Goal: Transaction & Acquisition: Purchase product/service

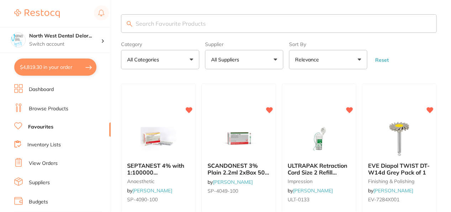
click at [69, 66] on button "$4,819.30 in your order" at bounding box center [55, 66] width 82 height 17
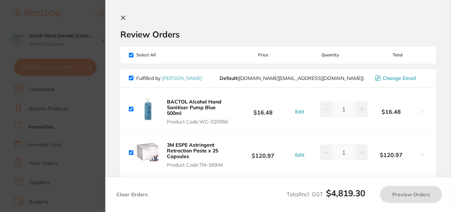
checkbox input "true"
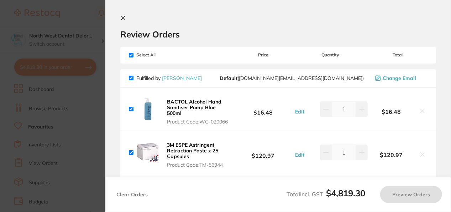
checkbox input "true"
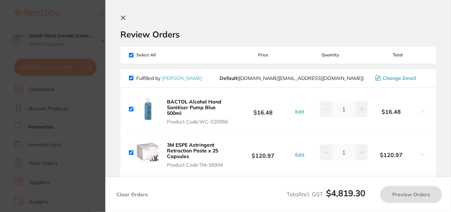
checkbox input "true"
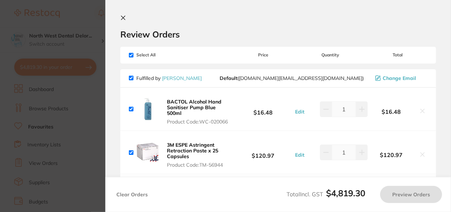
checkbox input "true"
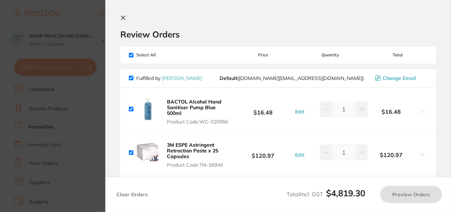
checkbox input "true"
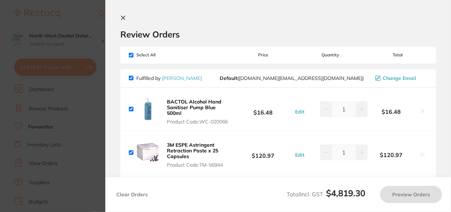
checkbox input "true"
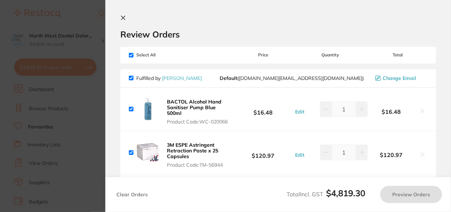
checkbox input "true"
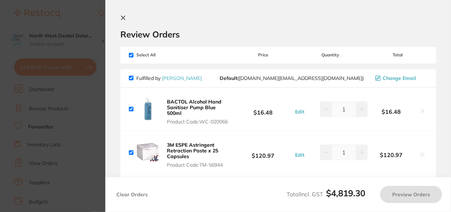
checkbox input "true"
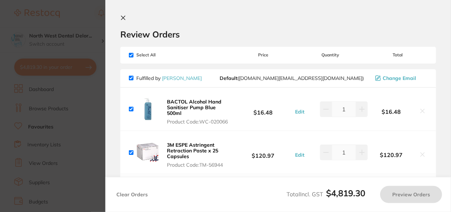
checkbox input "true"
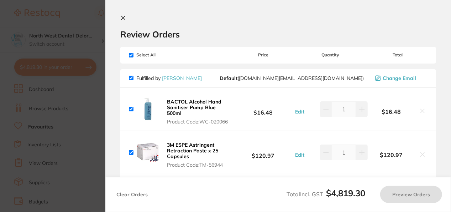
checkbox input "true"
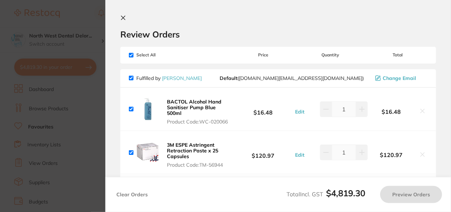
checkbox input "true"
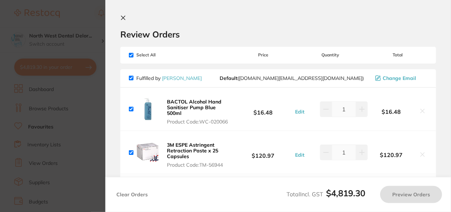
checkbox input "true"
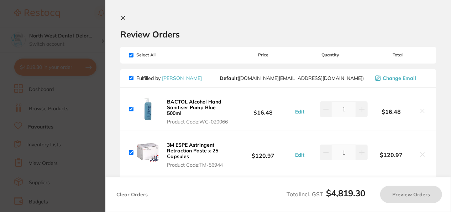
checkbox input "true"
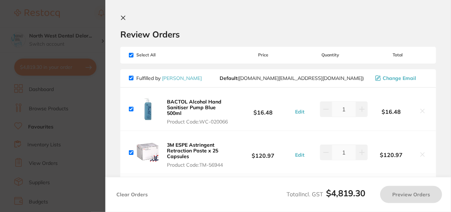
checkbox input "true"
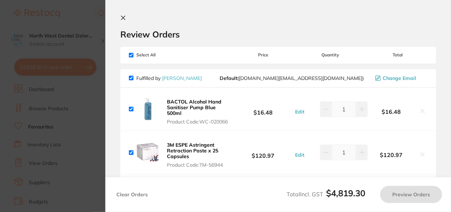
checkbox input "true"
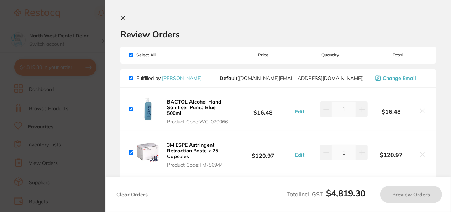
checkbox input "true"
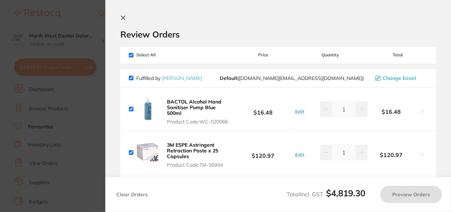
checkbox input "true"
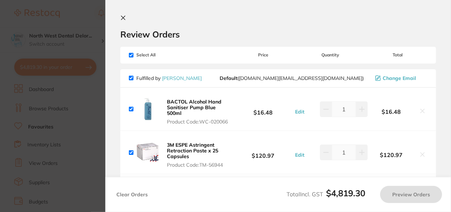
checkbox input "true"
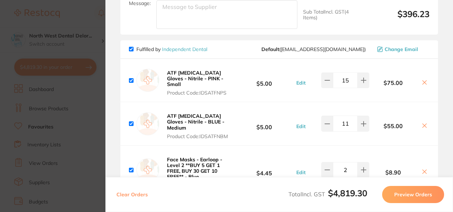
scroll to position [1137, 0]
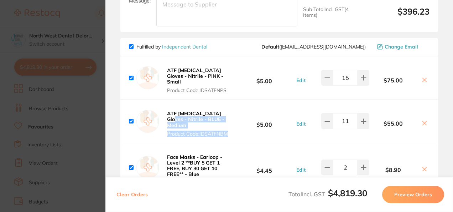
drag, startPoint x: 261, startPoint y: 92, endPoint x: 238, endPoint y: 83, distance: 25.6
click at [238, 99] on div "ATF Dental Examination Gloves - Nitrile - BLUE - Medium Product Code: IDSATFNBM…" at bounding box center [279, 120] width 318 height 43
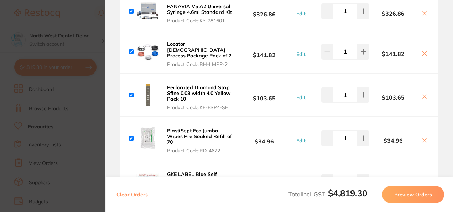
scroll to position [489, 0]
click at [426, 94] on button at bounding box center [424, 97] width 10 height 7
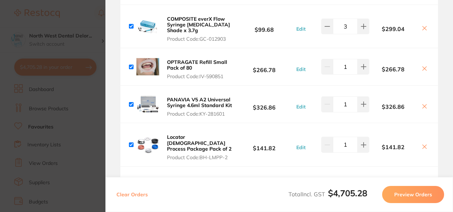
scroll to position [396, 0]
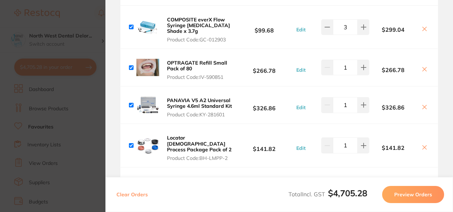
checkbox input "true"
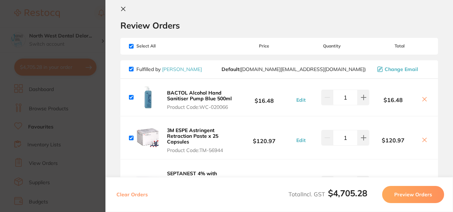
scroll to position [6, 0]
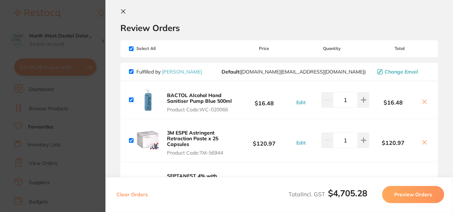
click at [241, 27] on h2 "Review Orders" at bounding box center [279, 27] width 318 height 11
click at [122, 11] on icon at bounding box center [123, 12] width 6 height 6
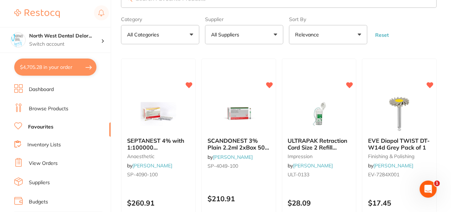
scroll to position [0, 0]
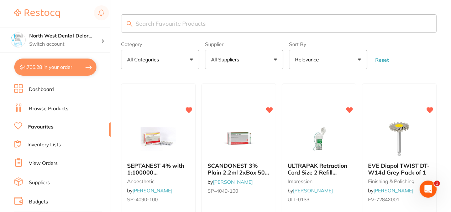
click at [200, 17] on input "search" at bounding box center [279, 23] width 316 height 19
type input "r"
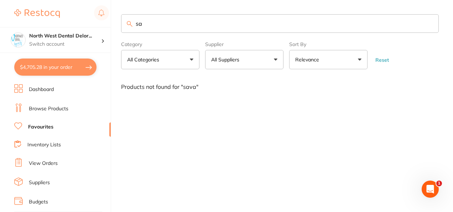
type input "s"
type input "M"
type input "Microshield"
drag, startPoint x: 174, startPoint y: 26, endPoint x: 136, endPoint y: 17, distance: 39.5
click at [136, 17] on input "Microshield" at bounding box center [280, 23] width 318 height 19
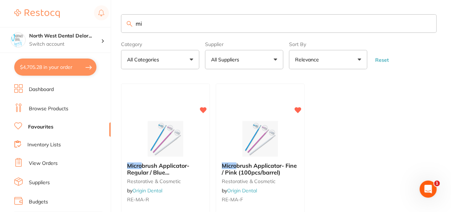
type input "m"
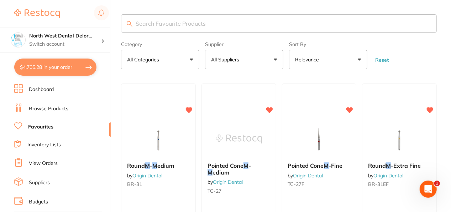
click at [84, 68] on button "$4,705.28 in your order" at bounding box center [55, 66] width 82 height 17
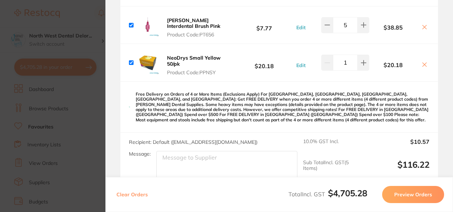
scroll to position [3908, 0]
click at [93, 34] on section "Update RRP Set your pre negotiated price for this item. Item Agreed RRP (excl. …" at bounding box center [226, 106] width 453 height 212
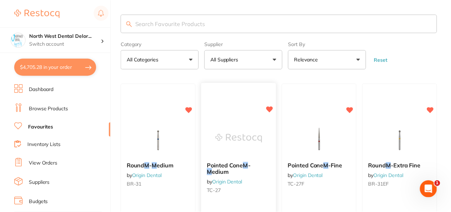
scroll to position [1, 0]
click at [158, 18] on input "search" at bounding box center [279, 23] width 316 height 19
click at [87, 39] on h4 "North West Dental Delor..." at bounding box center [65, 35] width 72 height 7
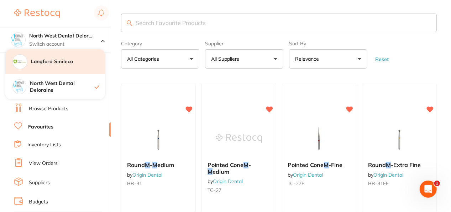
click at [77, 63] on h4 "Longford Smileco" at bounding box center [68, 61] width 74 height 7
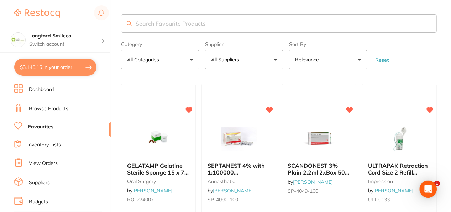
click at [86, 68] on button "$3,145.15 in your order" at bounding box center [55, 66] width 82 height 17
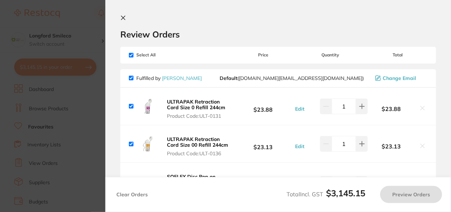
checkbox input "true"
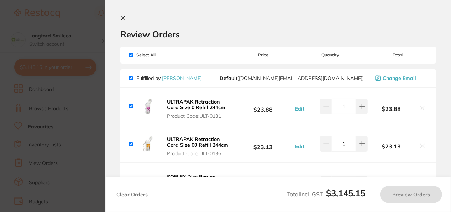
checkbox input "true"
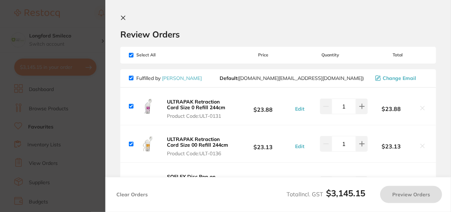
checkbox input "true"
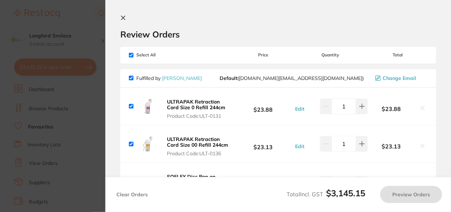
checkbox input "true"
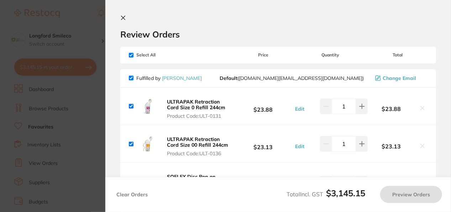
checkbox input "true"
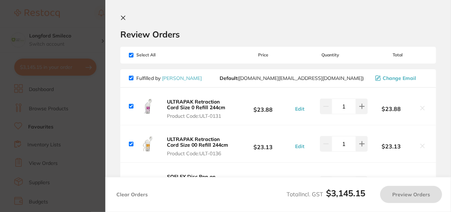
checkbox input "true"
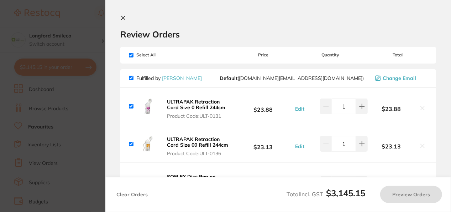
checkbox input "true"
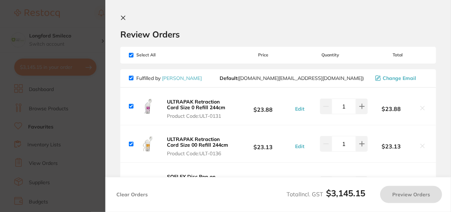
checkbox input "true"
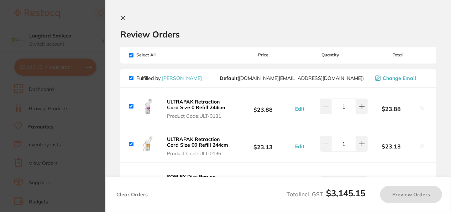
checkbox input "true"
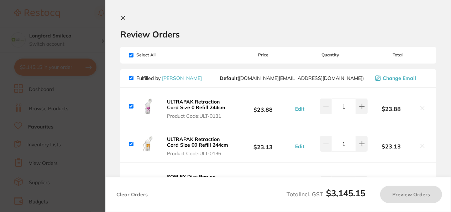
checkbox input "true"
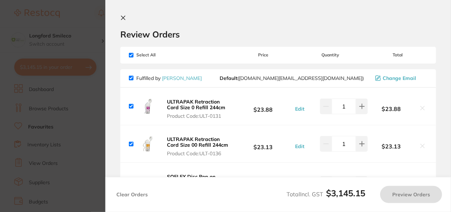
checkbox input "true"
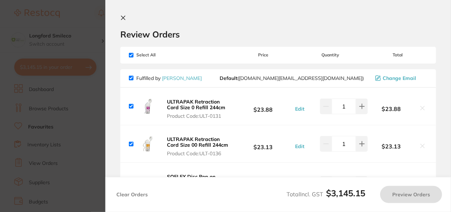
checkbox input "true"
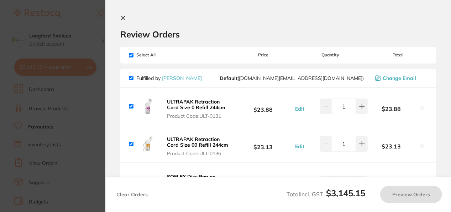
checkbox input "true"
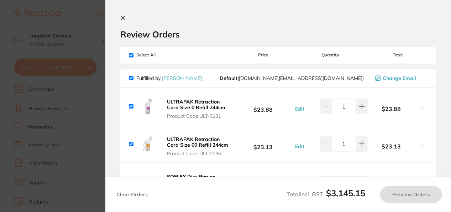
checkbox input "true"
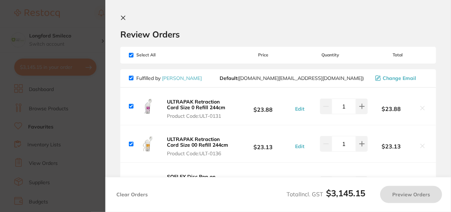
checkbox input "true"
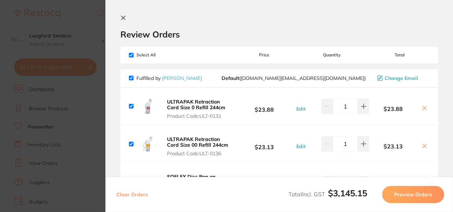
click at [56, 133] on section "Update RRP Set your pre negotiated price for this item. Item Agreed RRP (excl. …" at bounding box center [226, 106] width 453 height 212
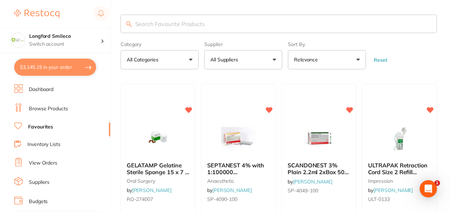
scroll to position [1, 0]
click at [65, 37] on h4 "Longford Smileco" at bounding box center [65, 35] width 72 height 7
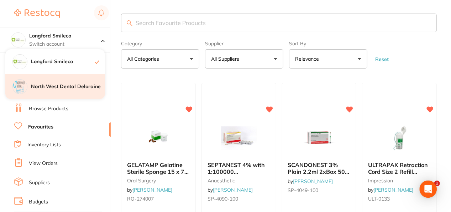
click at [77, 83] on h4 "North West Dental Deloraine" at bounding box center [68, 86] width 74 height 7
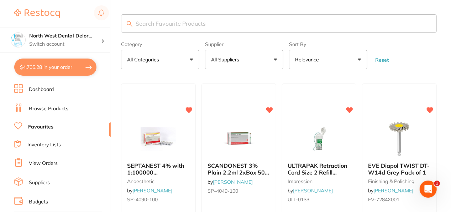
click at [90, 71] on button "$4,705.28 in your order" at bounding box center [55, 66] width 82 height 17
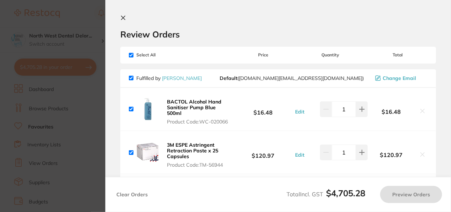
checkbox input "true"
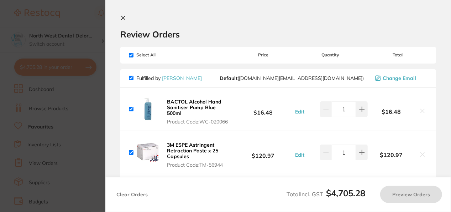
checkbox input "true"
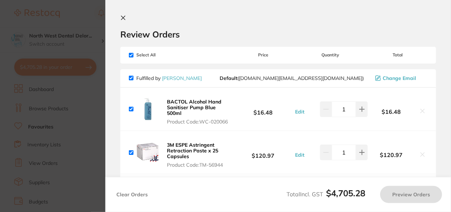
checkbox input "true"
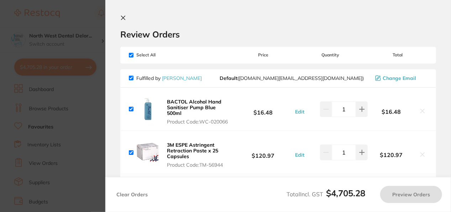
checkbox input "true"
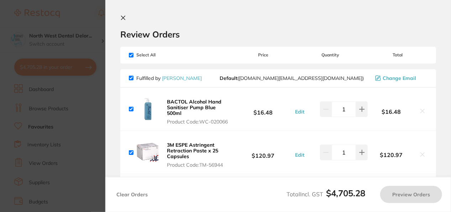
checkbox input "true"
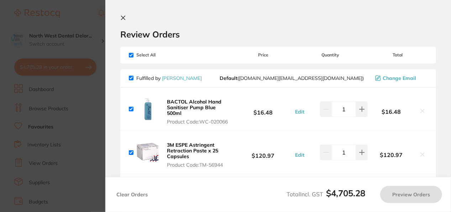
checkbox input "true"
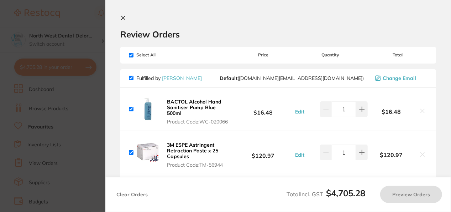
checkbox input "true"
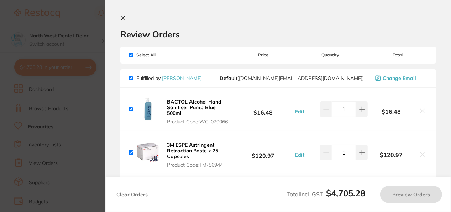
checkbox input "true"
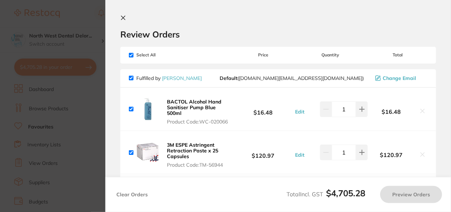
checkbox input "true"
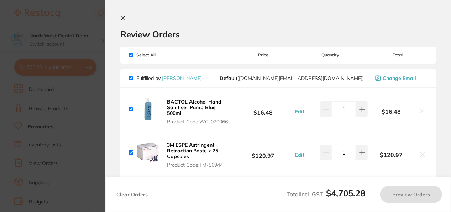
checkbox input "true"
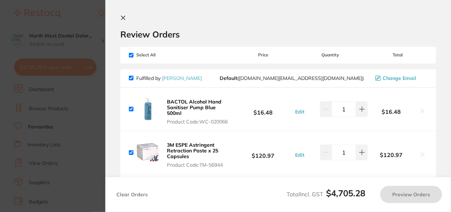
checkbox input "true"
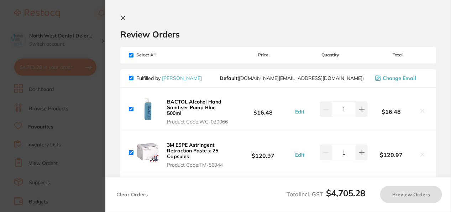
checkbox input "true"
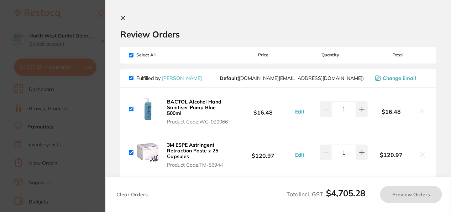
checkbox input "true"
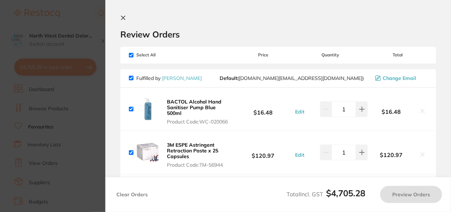
checkbox input "true"
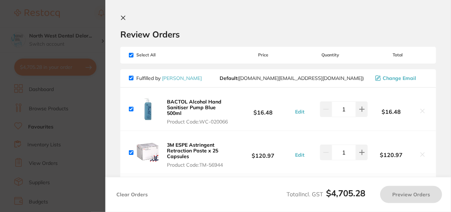
checkbox input "true"
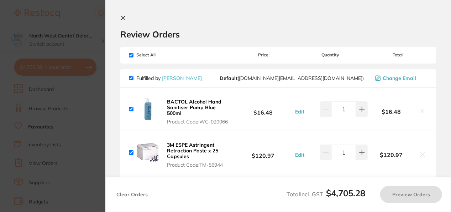
checkbox input "true"
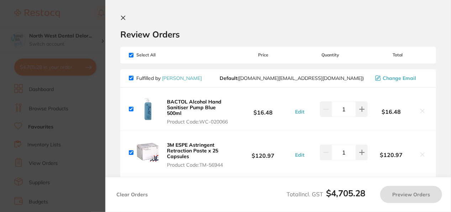
checkbox input "true"
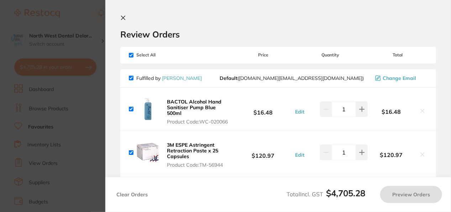
checkbox input "true"
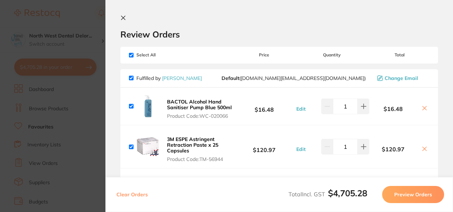
click at [125, 17] on icon at bounding box center [123, 18] width 6 height 6
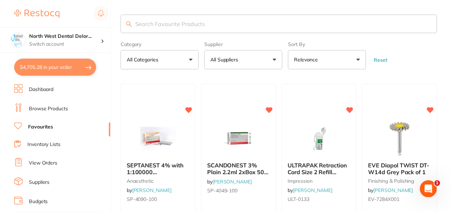
scroll to position [1, 0]
click at [86, 37] on h4 "North West Dental Delor..." at bounding box center [65, 35] width 72 height 7
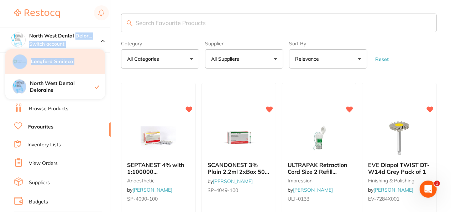
drag, startPoint x: 86, startPoint y: 37, endPoint x: 80, endPoint y: 64, distance: 28.2
click at [80, 53] on div "North West Dental Delor... Switch account Longford Smileco North West Dental De…" at bounding box center [55, 40] width 110 height 26
drag, startPoint x: 80, startPoint y: 64, endPoint x: 65, endPoint y: 61, distance: 15.5
click at [65, 61] on h4 "Longford Smileco" at bounding box center [68, 61] width 74 height 7
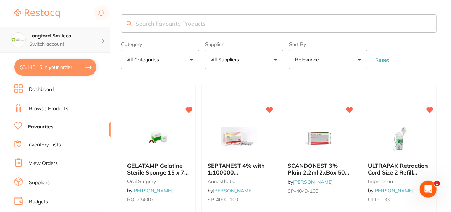
click at [72, 42] on p "Switch account" at bounding box center [65, 44] width 72 height 7
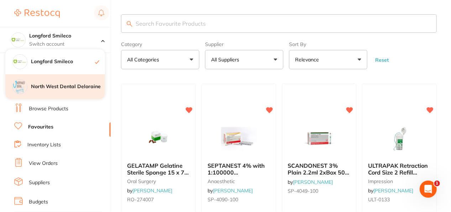
click at [75, 86] on h4 "North West Dental Deloraine" at bounding box center [68, 86] width 74 height 7
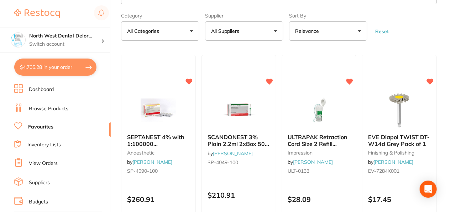
click at [87, 68] on button "$4,705.28 in your order" at bounding box center [55, 66] width 82 height 17
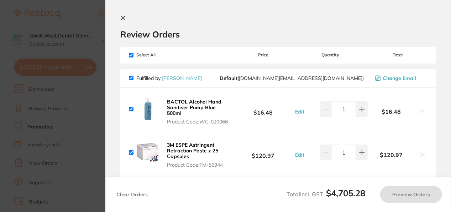
checkbox input "true"
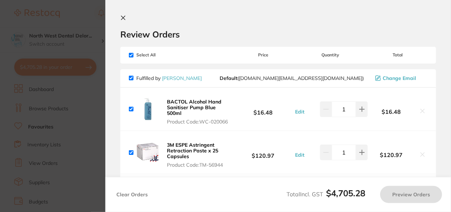
checkbox input "true"
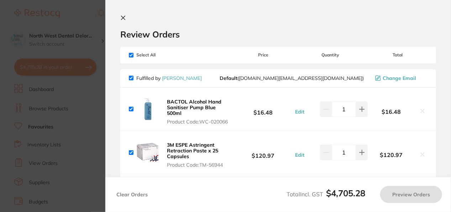
checkbox input "true"
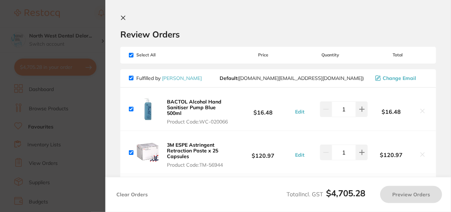
checkbox input "true"
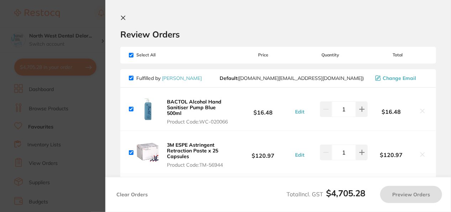
checkbox input "true"
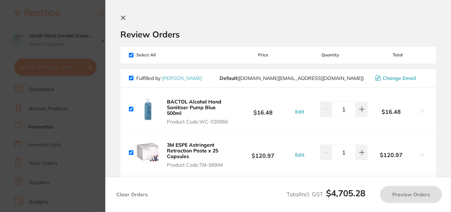
checkbox input "true"
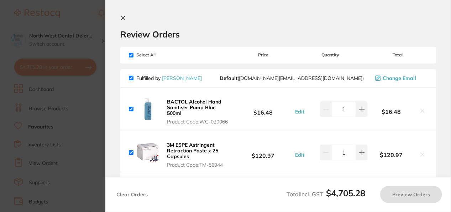
checkbox input "true"
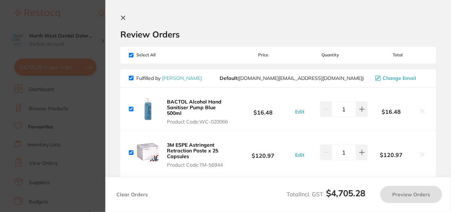
checkbox input "true"
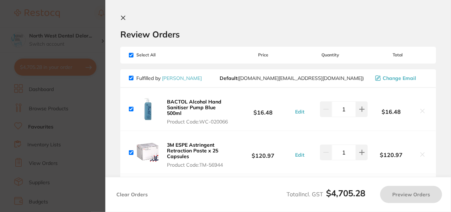
checkbox input "true"
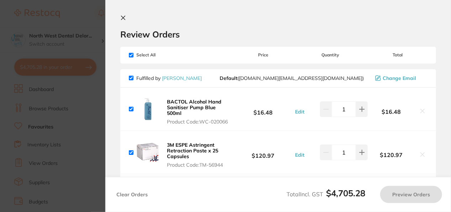
checkbox input "true"
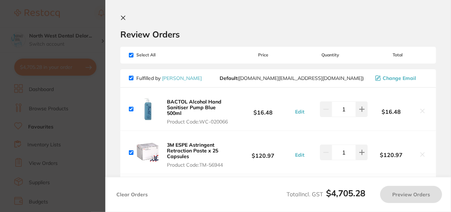
checkbox input "true"
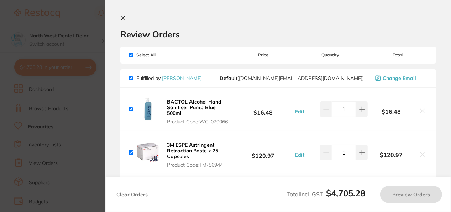
checkbox input "true"
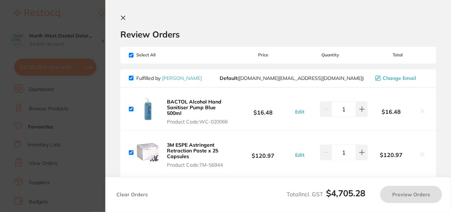
checkbox input "true"
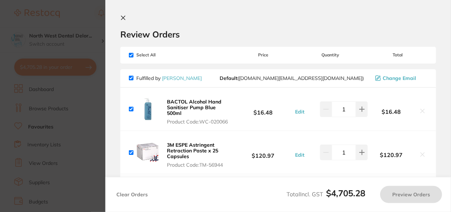
checkbox input "true"
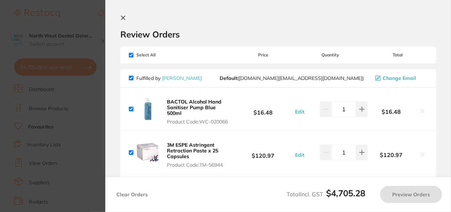
checkbox input "true"
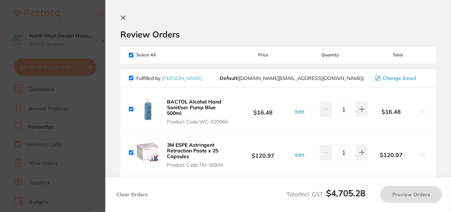
checkbox input "true"
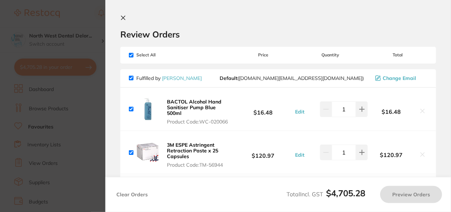
checkbox input "true"
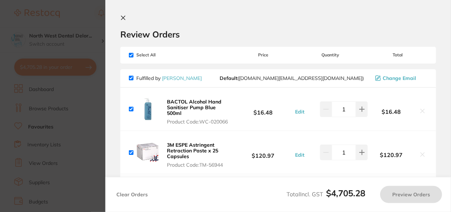
checkbox input "true"
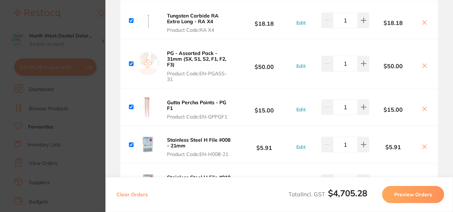
scroll to position [2540, 0]
click at [170, 49] on b "PG - Assorted Pack - 31mm (SX, S1, S2, F1, F2, F3)" at bounding box center [196, 58] width 59 height 18
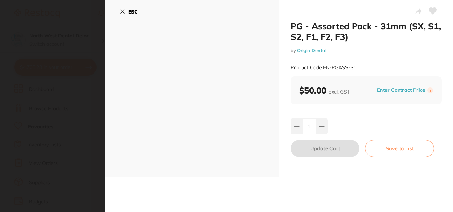
scroll to position [0, 0]
click at [323, 128] on icon at bounding box center [322, 126] width 6 height 6
type input "2"
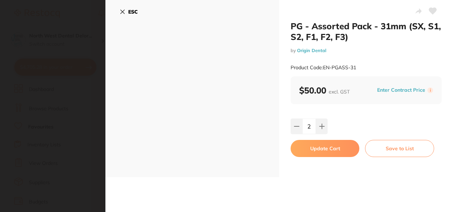
click at [317, 147] on button "Update Cart" at bounding box center [325, 148] width 69 height 17
type input "2"
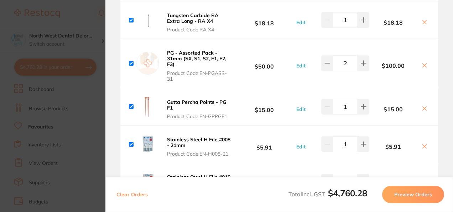
click at [165, 99] on button "Gutta Percha Points - PG F1 Product Code: EN-GPPGF1" at bounding box center [199, 109] width 69 height 21
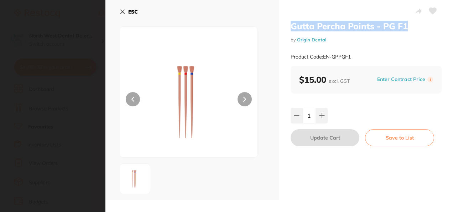
drag, startPoint x: 289, startPoint y: 26, endPoint x: 420, endPoint y: 25, distance: 130.7
click at [420, 25] on div "Gutta Percha Points - PG F1 by Origin Dental Product Code: EN-GPPGF1 $15.00 exc…" at bounding box center [366, 99] width 174 height 199
copy h2 "Gutta Percha Points - PG F1"
click at [121, 12] on icon at bounding box center [123, 12] width 6 height 6
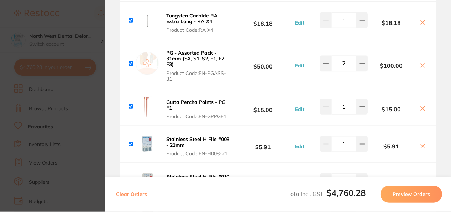
scroll to position [28, 0]
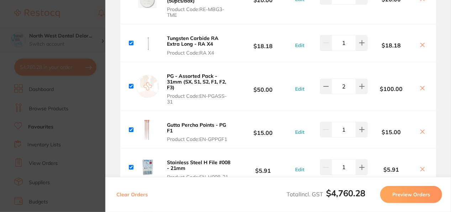
click at [88, 28] on section "Update RRP Set your pre negotiated price for this item. Item Agreed RRP (excl. …" at bounding box center [225, 106] width 451 height 212
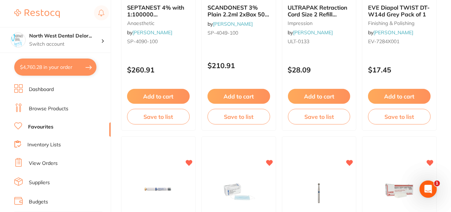
scroll to position [0, 0]
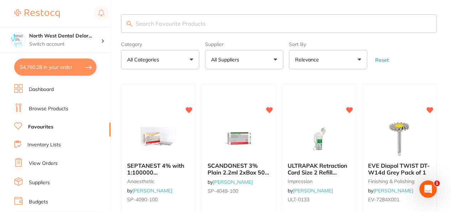
click at [44, 109] on link "Browse Products" at bounding box center [49, 108] width 40 height 7
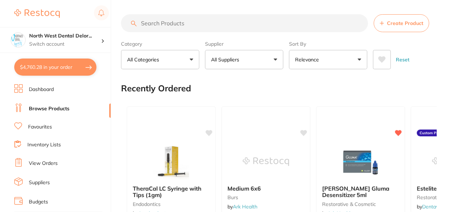
click at [172, 24] on input "search" at bounding box center [244, 23] width 247 height 18
type input "g"
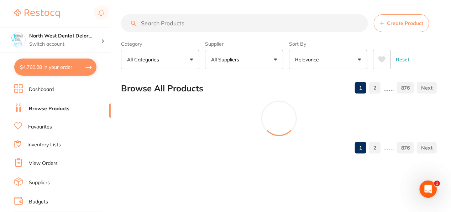
paste input "Gutta Percha Points - PG F1"
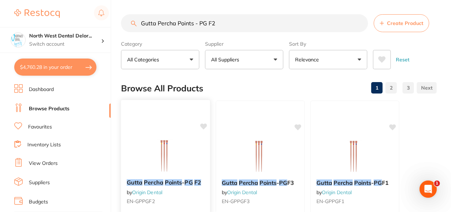
type input "Gutta Percha Points - PG F2"
click at [176, 161] on img at bounding box center [165, 155] width 47 height 36
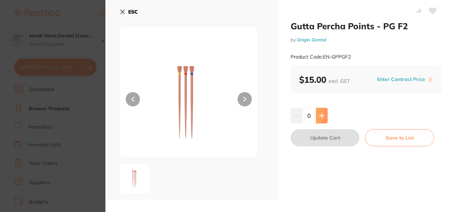
click at [323, 120] on button at bounding box center [322, 116] width 12 height 16
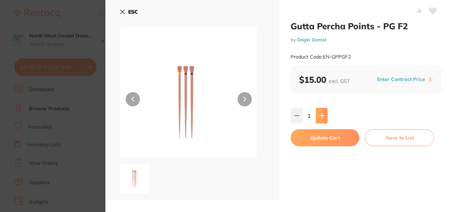
click at [323, 120] on button at bounding box center [322, 116] width 12 height 16
type input "2"
click at [321, 140] on button "Update Cart" at bounding box center [325, 137] width 69 height 17
checkbox input "false"
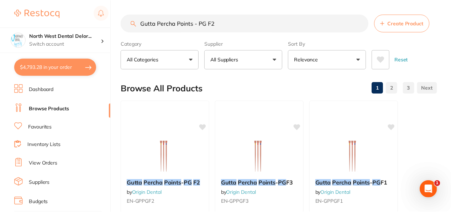
scroll to position [12, 0]
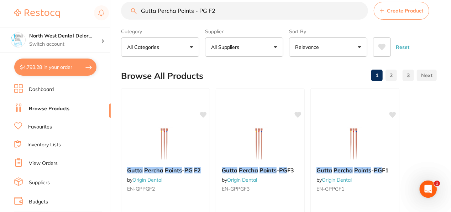
click at [85, 69] on button "$4,793.28 in your order" at bounding box center [55, 66] width 82 height 17
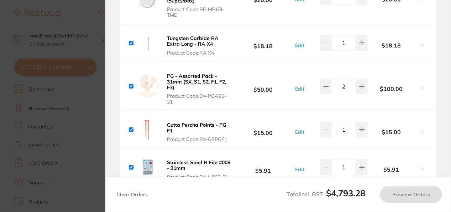
checkbox input "true"
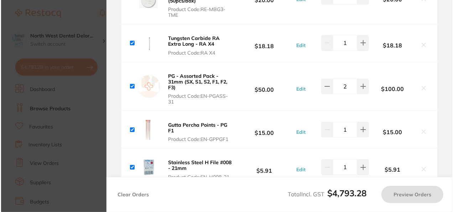
scroll to position [0, 0]
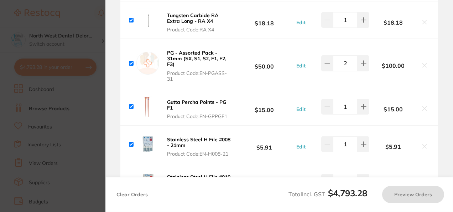
checkbox input "true"
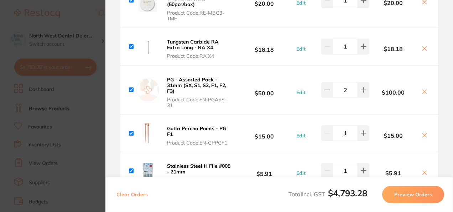
scroll to position [2552, 0]
click at [423, 132] on icon at bounding box center [425, 135] width 6 height 6
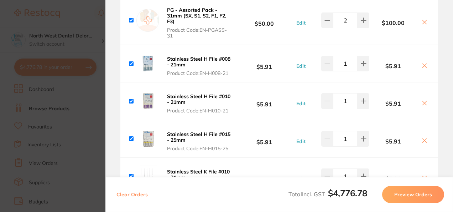
scroll to position [2637, 0]
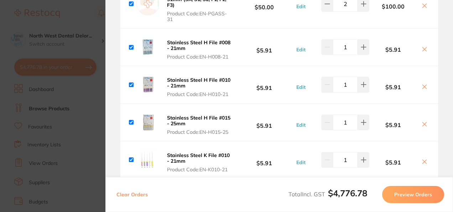
click at [422, 46] on icon at bounding box center [425, 49] width 6 height 6
click at [424, 84] on icon at bounding box center [425, 87] width 6 height 6
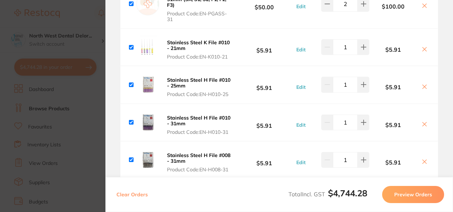
click at [424, 84] on icon at bounding box center [425, 87] width 6 height 6
click at [423, 85] on icon at bounding box center [425, 87] width 4 height 4
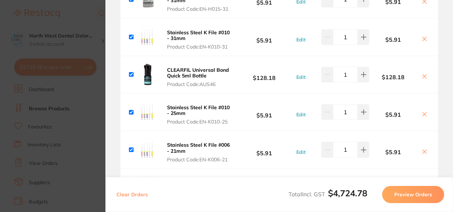
checkbox input "true"
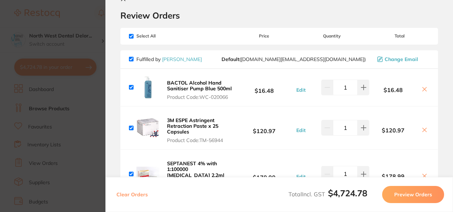
scroll to position [0, 0]
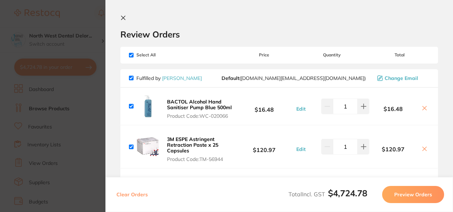
drag, startPoint x: 77, startPoint y: 98, endPoint x: 112, endPoint y: 57, distance: 54.3
click at [112, 57] on section "Update RRP Set your pre negotiated price for this item. Item Agreed RRP (excl. …" at bounding box center [226, 106] width 453 height 212
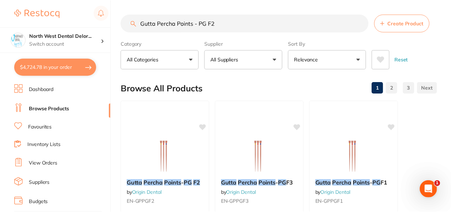
scroll to position [12, 0]
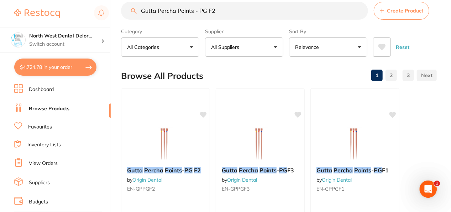
drag, startPoint x: 134, startPoint y: 5, endPoint x: 219, endPoint y: 14, distance: 85.2
click at [219, 14] on input "Gutta Percha Points - PG F2" at bounding box center [244, 11] width 247 height 18
drag, startPoint x: 219, startPoint y: 14, endPoint x: 147, endPoint y: 11, distance: 71.2
click at [147, 11] on input "Gutta Percha Points - PG F2" at bounding box center [244, 11] width 247 height 18
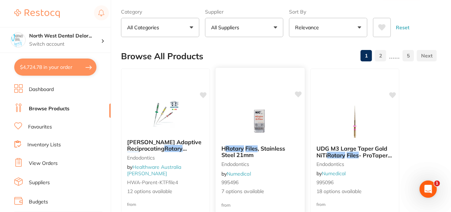
scroll to position [0, 0]
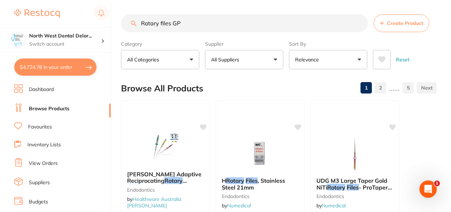
type input "Rotary files GP"
click at [259, 77] on div "Browse All Products 1 2 ...... 5" at bounding box center [279, 88] width 316 height 24
click at [252, 63] on button "All Suppliers" at bounding box center [244, 59] width 78 height 19
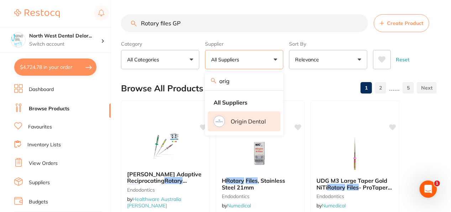
type input "orig"
click at [241, 126] on li "Origin Dental" at bounding box center [244, 121] width 73 height 20
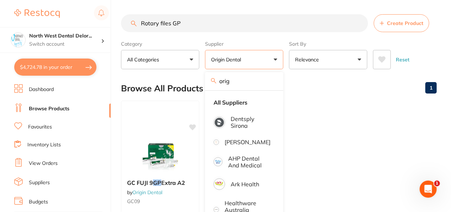
click at [307, 77] on div "Browse All Products 1" at bounding box center [279, 88] width 316 height 24
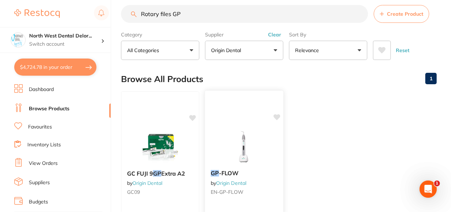
scroll to position [2, 0]
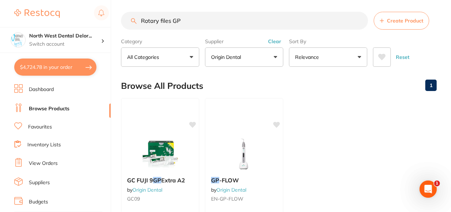
click at [263, 54] on button "Origin Dental" at bounding box center [244, 56] width 78 height 19
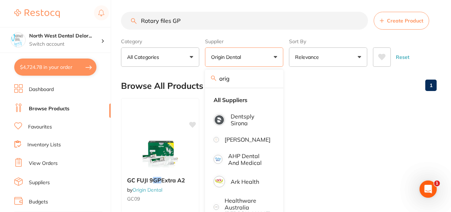
click at [295, 87] on div "Browse All Products 1" at bounding box center [279, 86] width 316 height 24
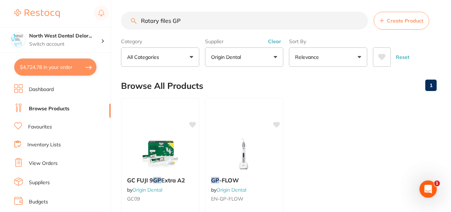
click at [276, 45] on div "Supplier Origin Dental orig All Suppliers Dentsply Sirona Adam Dental AHP Denta…" at bounding box center [244, 50] width 78 height 31
click at [276, 42] on button "Clear" at bounding box center [274, 41] width 17 height 6
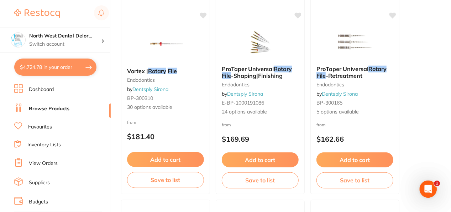
scroll to position [1585, 0]
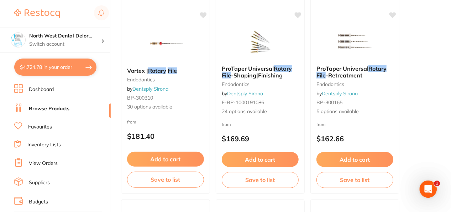
click at [83, 63] on button "$4,724.78 in your order" at bounding box center [55, 66] width 82 height 17
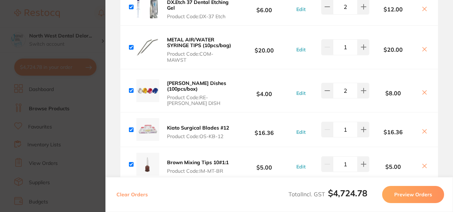
scroll to position [2938, 0]
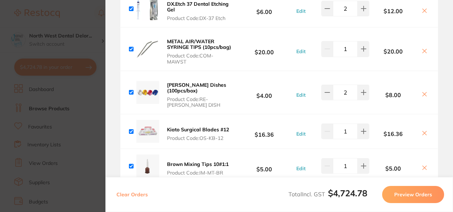
click at [53, 120] on section "Update RRP Set your pre negotiated price for this item. Item Agreed RRP (excl. …" at bounding box center [226, 106] width 453 height 212
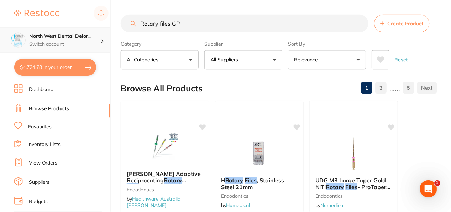
scroll to position [1585, 0]
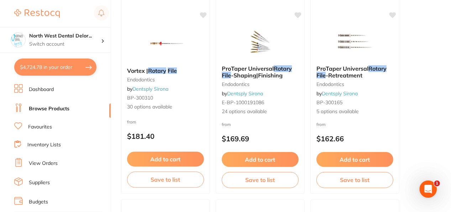
click at [59, 57] on section "North West Dental Delor... Switch account Longford Smileco North West Dental De…" at bounding box center [55, 106] width 111 height 212
click at [61, 42] on p "Switch account" at bounding box center [65, 44] width 72 height 7
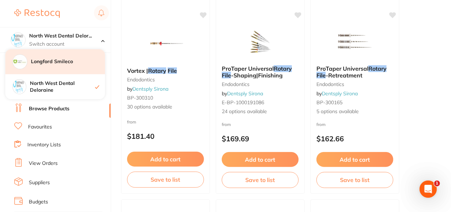
click at [62, 66] on div "Longford Smileco" at bounding box center [55, 61] width 100 height 25
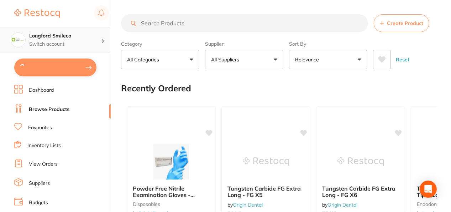
click at [80, 41] on p "Switch account" at bounding box center [65, 44] width 72 height 7
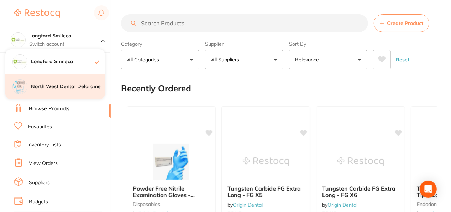
click at [73, 82] on div "North West Dental Deloraine" at bounding box center [55, 86] width 100 height 25
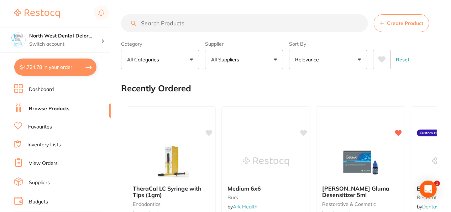
click at [81, 67] on button "$4,724.78 in your order" at bounding box center [55, 66] width 82 height 17
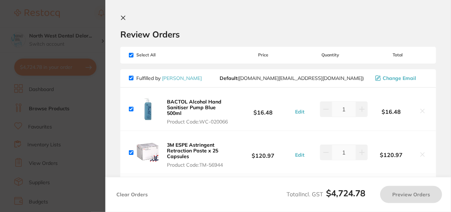
checkbox input "true"
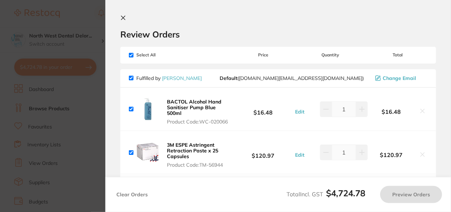
checkbox input "true"
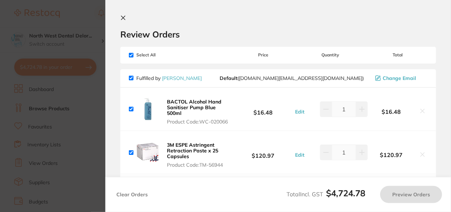
checkbox input "true"
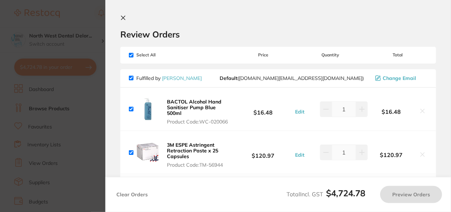
checkbox input "true"
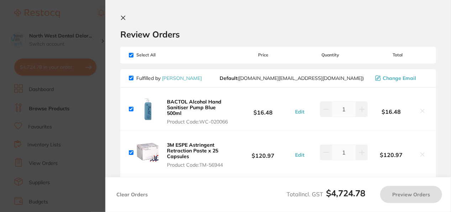
checkbox input "true"
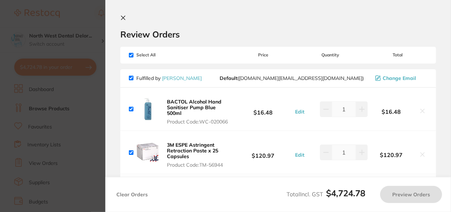
checkbox input "true"
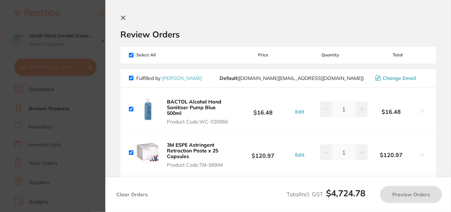
checkbox input "true"
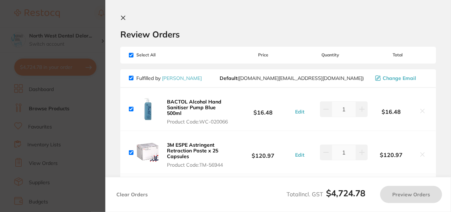
checkbox input "true"
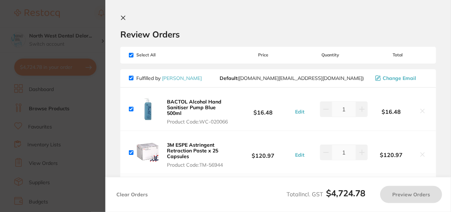
checkbox input "true"
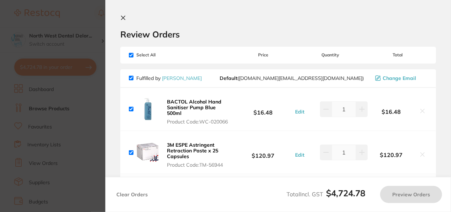
checkbox input "true"
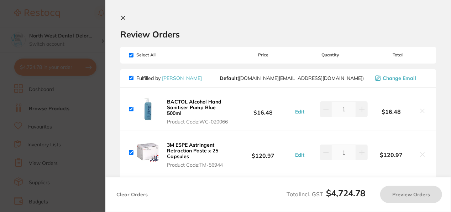
checkbox input "true"
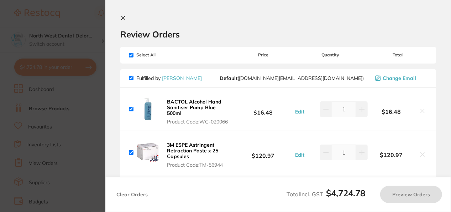
checkbox input "true"
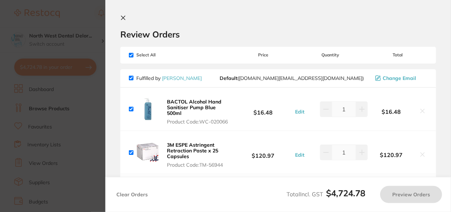
checkbox input "true"
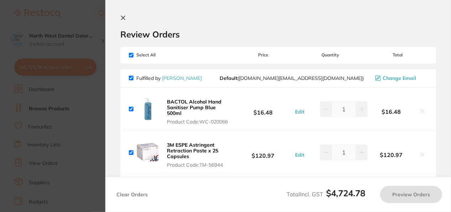
checkbox input "true"
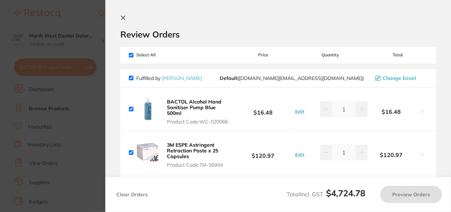
checkbox input "true"
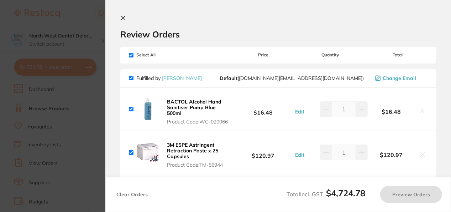
checkbox input "true"
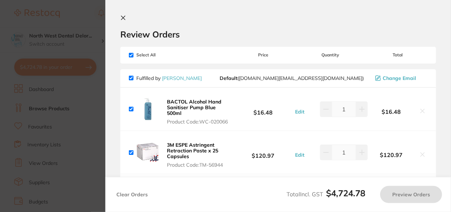
checkbox input "true"
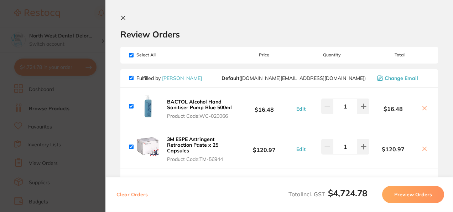
click at [124, 16] on icon at bounding box center [123, 18] width 6 height 6
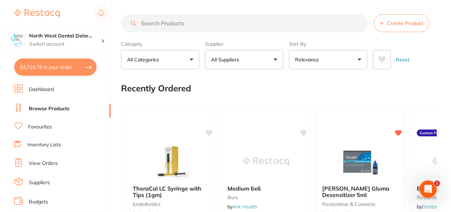
click at [200, 20] on input "search" at bounding box center [244, 23] width 247 height 18
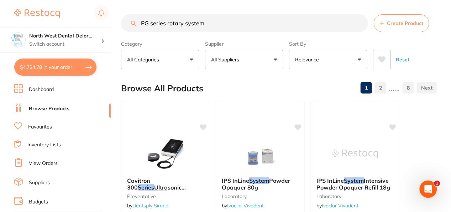
type input "PG series rotary system"
click at [258, 64] on button "All Suppliers" at bounding box center [244, 59] width 78 height 19
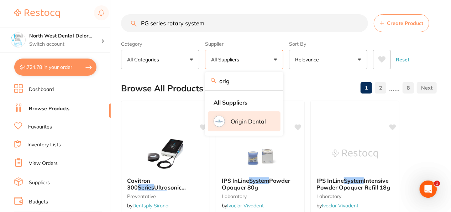
type input "orig"
click at [262, 127] on li "Origin Dental" at bounding box center [244, 121] width 73 height 20
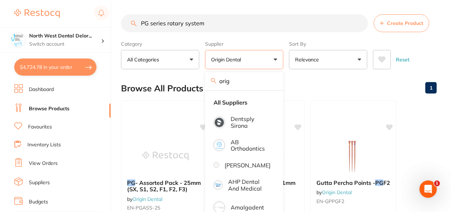
click at [321, 90] on div "Browse All Products 1" at bounding box center [279, 88] width 316 height 24
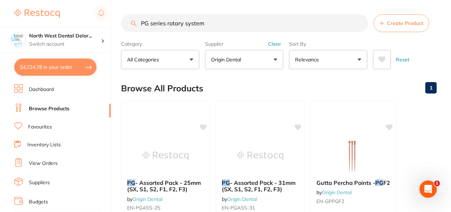
click at [230, 23] on input "PG series rotary system" at bounding box center [244, 23] width 247 height 18
type input "PG series rotary system"
click at [80, 68] on button "$4,724.78 in your order" at bounding box center [55, 66] width 82 height 17
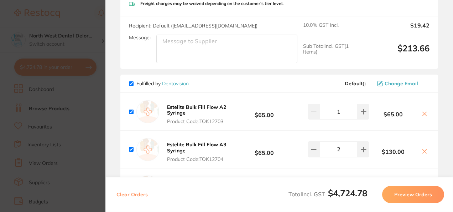
scroll to position [1437, 0]
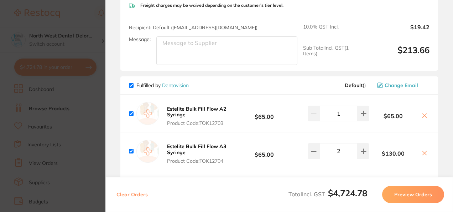
click at [86, 141] on section "Update RRP Set your pre negotiated price for this item. Item Agreed RRP (excl. …" at bounding box center [226, 106] width 453 height 212
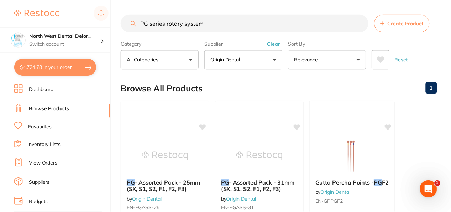
scroll to position [5, 0]
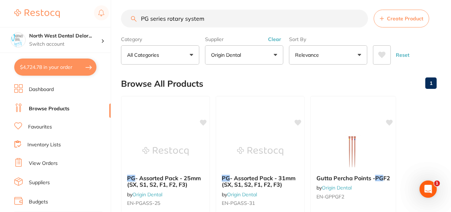
drag, startPoint x: 229, startPoint y: 24, endPoint x: 175, endPoint y: 23, distance: 54.1
click at [175, 23] on input "PG series rotary system" at bounding box center [244, 19] width 247 height 18
click at [229, 18] on input "PG series rotary system" at bounding box center [244, 19] width 247 height 18
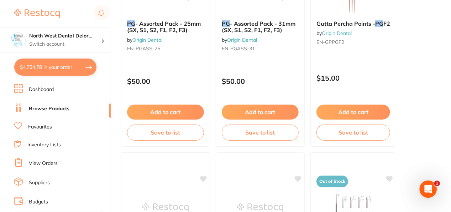
scroll to position [0, 0]
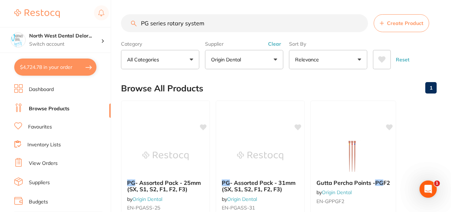
drag, startPoint x: 174, startPoint y: 28, endPoint x: 138, endPoint y: 11, distance: 39.5
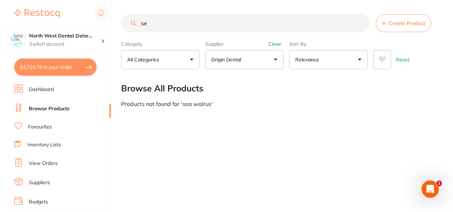
type input "s"
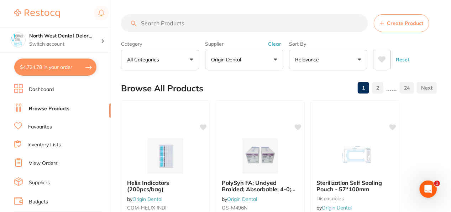
click at [274, 43] on button "Clear" at bounding box center [274, 44] width 17 height 6
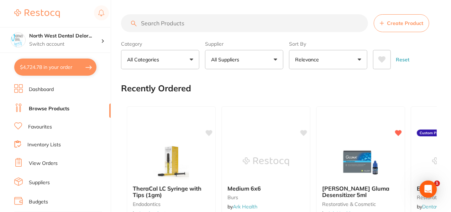
click at [252, 23] on input "search" at bounding box center [244, 23] width 247 height 18
click at [190, 21] on input "search" at bounding box center [244, 23] width 247 height 18
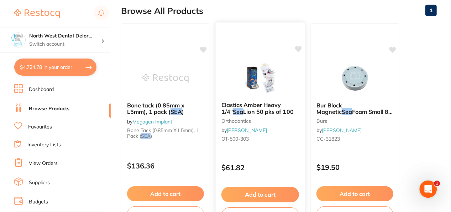
type input "sea walrus"
click at [270, 80] on img at bounding box center [260, 78] width 47 height 36
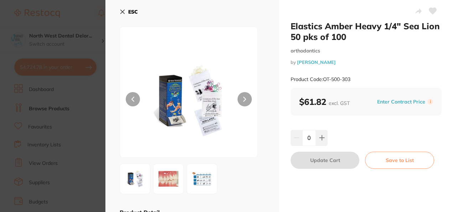
click at [163, 183] on img at bounding box center [169, 179] width 26 height 26
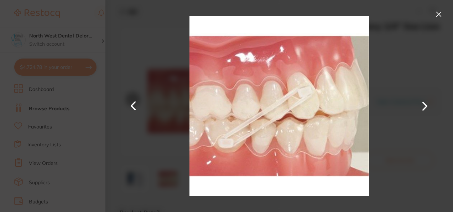
click at [440, 15] on button at bounding box center [438, 14] width 11 height 11
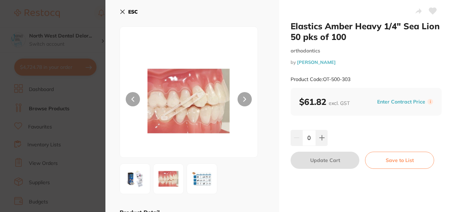
click at [203, 184] on img at bounding box center [202, 179] width 26 height 26
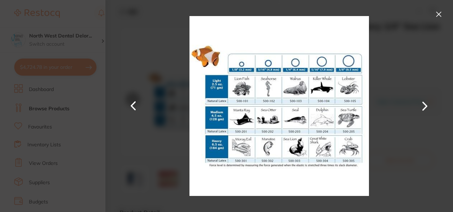
click at [438, 14] on button at bounding box center [438, 14] width 11 height 11
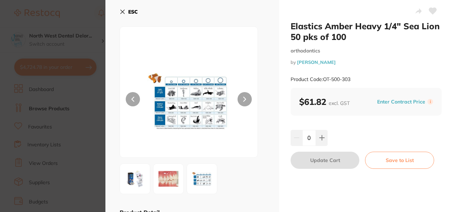
click at [122, 12] on icon at bounding box center [123, 12] width 4 height 4
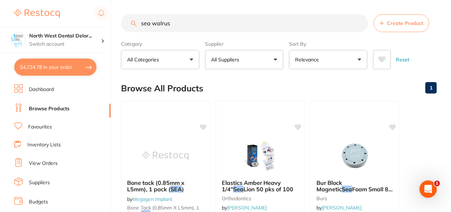
drag, startPoint x: 177, startPoint y: 28, endPoint x: 139, endPoint y: 23, distance: 38.2
click at [139, 23] on input "sea walrus" at bounding box center [244, 23] width 247 height 18
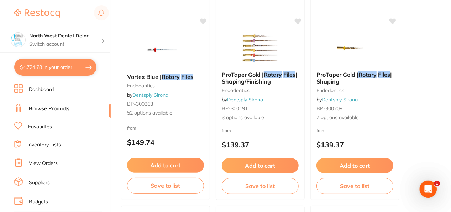
scroll to position [316, 0]
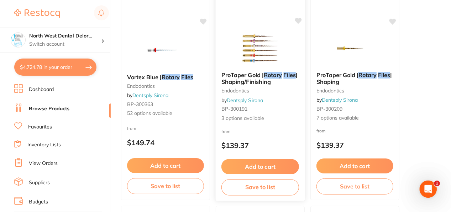
type input "Rotary files"
click at [254, 62] on img at bounding box center [260, 48] width 47 height 36
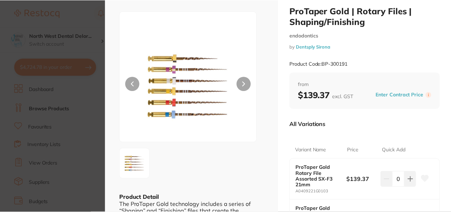
scroll to position [14, 0]
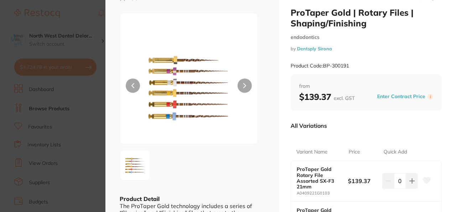
click at [241, 85] on button at bounding box center [245, 85] width 14 height 14
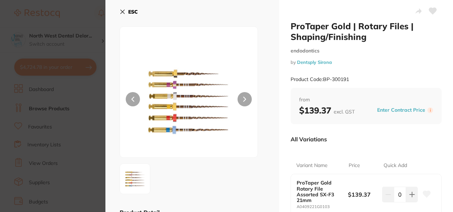
scroll to position [0, 0]
click at [122, 13] on icon at bounding box center [123, 12] width 6 height 6
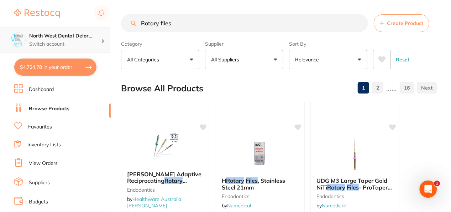
click at [71, 41] on p "Switch account" at bounding box center [65, 44] width 72 height 7
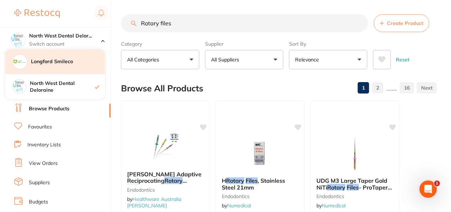
click at [67, 70] on div "Longford Smileco" at bounding box center [55, 61] width 100 height 25
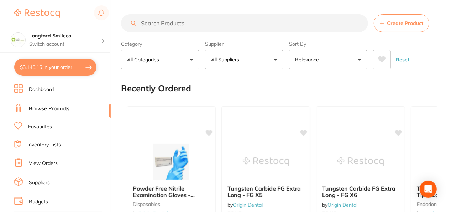
click at [75, 65] on button "$3,145.15 in your order" at bounding box center [55, 66] width 82 height 17
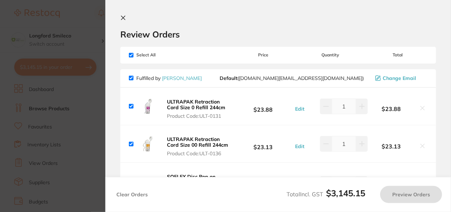
checkbox input "true"
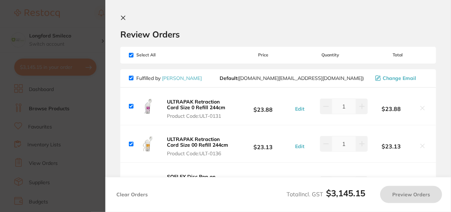
checkbox input "true"
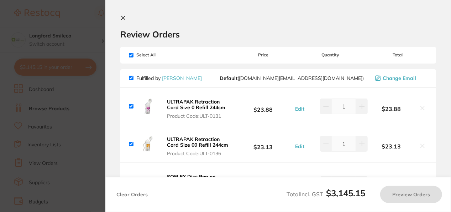
checkbox input "true"
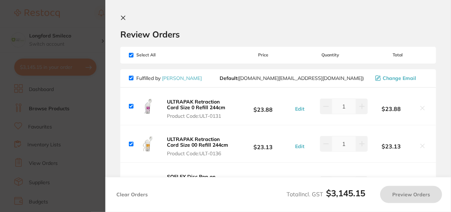
checkbox input "true"
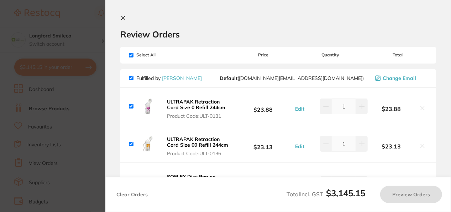
checkbox input "true"
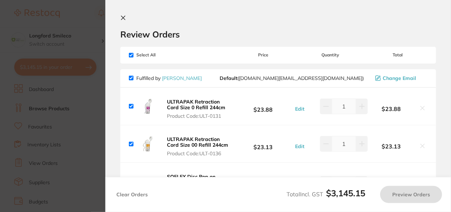
checkbox input "true"
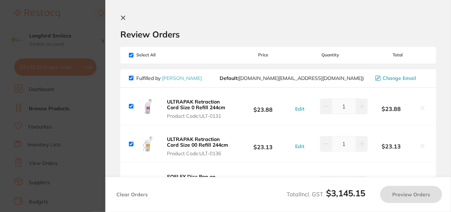
checkbox input "true"
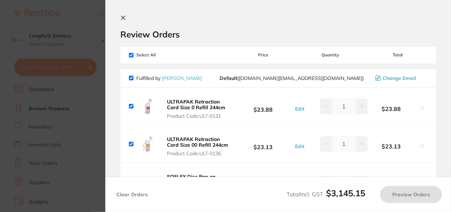
checkbox input "true"
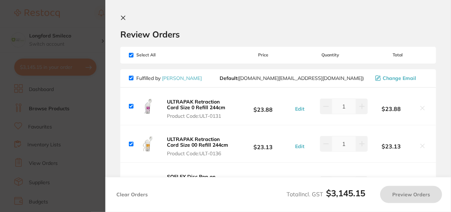
checkbox input "true"
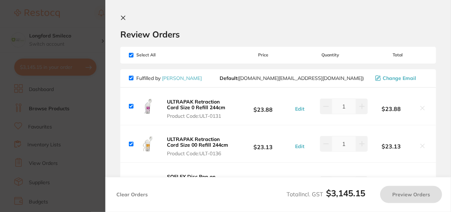
checkbox input "true"
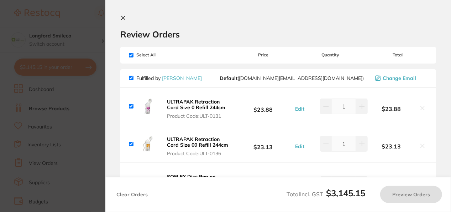
checkbox input "true"
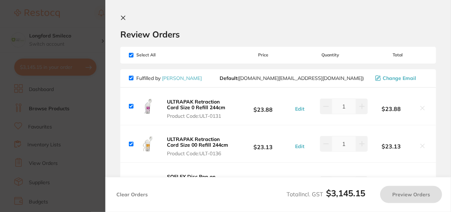
checkbox input "true"
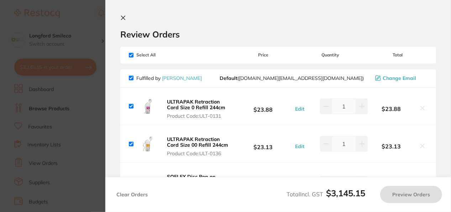
checkbox input "true"
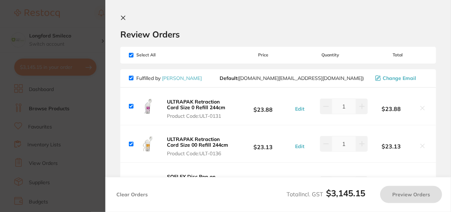
checkbox input "true"
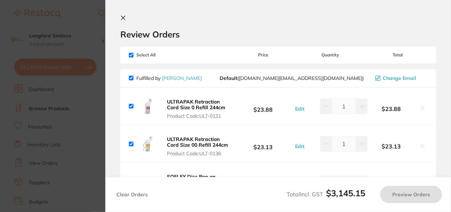
checkbox input "true"
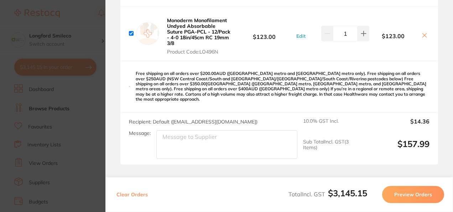
scroll to position [3183, 0]
click at [85, 142] on section "Update RRP Set your pre negotiated price for this item. Item Agreed RRP (excl. …" at bounding box center [226, 106] width 453 height 212
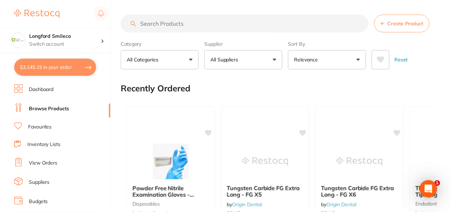
scroll to position [1, 0]
click at [180, 25] on input "search" at bounding box center [244, 23] width 247 height 18
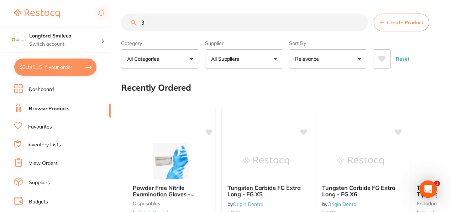
type input "3"
click at [374, 14] on button "Create Product" at bounding box center [402, 23] width 56 height 18
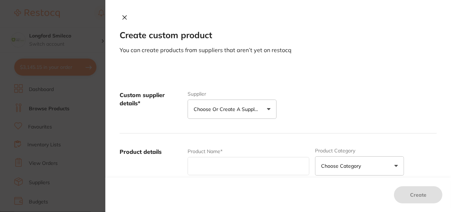
click at [123, 16] on icon at bounding box center [125, 18] width 4 height 4
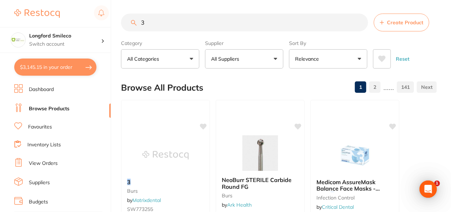
scroll to position [0, 0]
click at [184, 20] on input "3" at bounding box center [244, 23] width 247 height 18
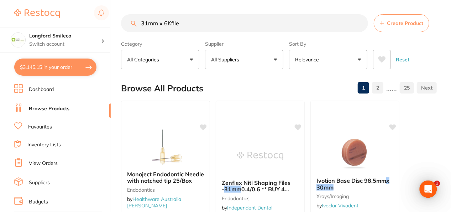
type input "31mm x 6Kfile"
click at [227, 62] on p "All Suppliers" at bounding box center [226, 59] width 31 height 7
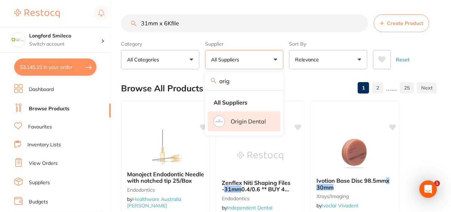
type input "orig"
click at [236, 127] on li "Origin Dental" at bounding box center [244, 121] width 73 height 20
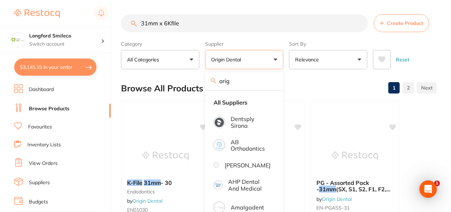
click at [314, 90] on div "Browse All Products 1 2" at bounding box center [279, 88] width 316 height 24
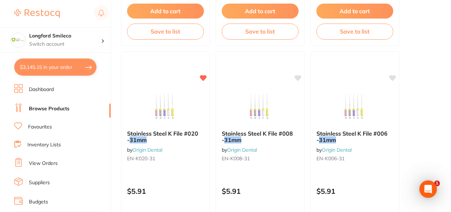
scroll to position [1350, 0]
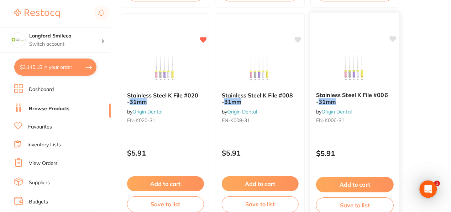
click at [341, 182] on button "Add to cart" at bounding box center [355, 184] width 78 height 15
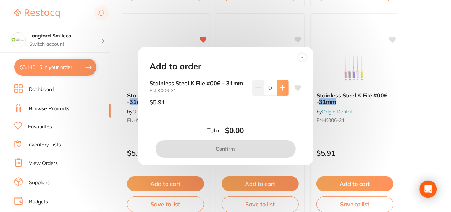
click at [282, 91] on button at bounding box center [283, 88] width 12 height 16
type input "1"
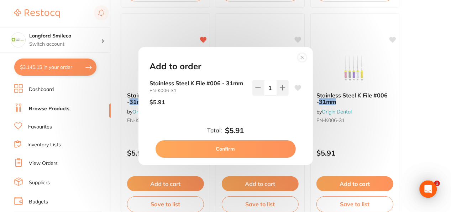
scroll to position [0, 0]
click at [256, 148] on button "Confirm" at bounding box center [226, 148] width 140 height 17
checkbox input "false"
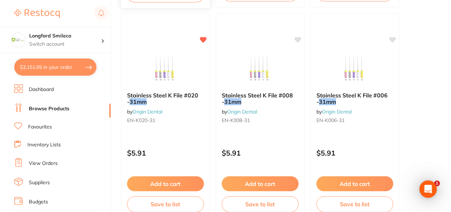
scroll to position [3220, 0]
drag, startPoint x: 254, startPoint y: 183, endPoint x: 280, endPoint y: 122, distance: 65.7
click at [254, 183] on button "Add to cart" at bounding box center [260, 183] width 77 height 15
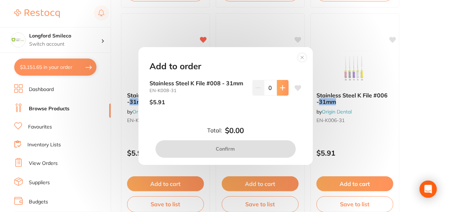
click at [281, 90] on button at bounding box center [283, 88] width 12 height 16
type input "1"
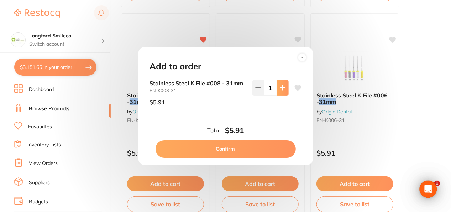
scroll to position [0, 0]
click at [254, 145] on button "Confirm" at bounding box center [226, 148] width 140 height 17
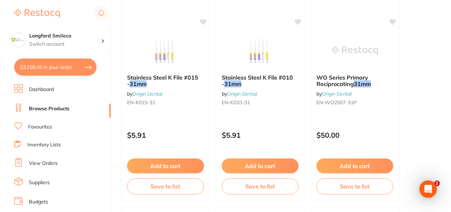
scroll to position [331, 0]
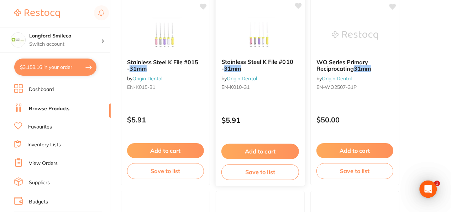
click at [263, 155] on button "Add to cart" at bounding box center [260, 151] width 78 height 15
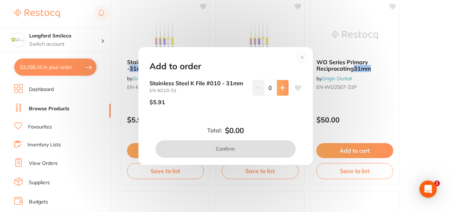
click at [281, 89] on icon at bounding box center [282, 87] width 5 height 5
type input "1"
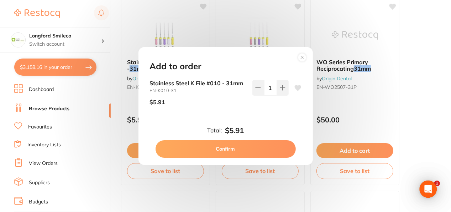
click at [243, 146] on button "Confirm" at bounding box center [226, 148] width 140 height 17
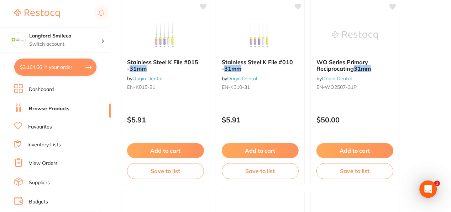
scroll to position [3295, 0]
click at [177, 146] on button "Add to cart" at bounding box center [166, 151] width 78 height 15
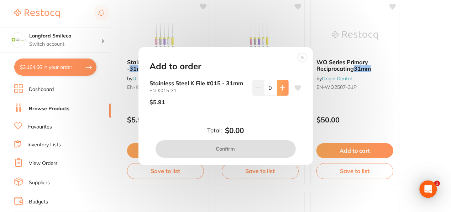
click at [281, 90] on icon at bounding box center [282, 87] width 5 height 5
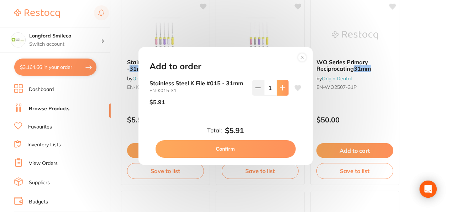
type input "1"
click at [244, 150] on button "Confirm" at bounding box center [226, 148] width 140 height 17
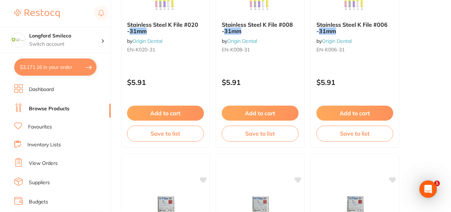
scroll to position [1421, 0]
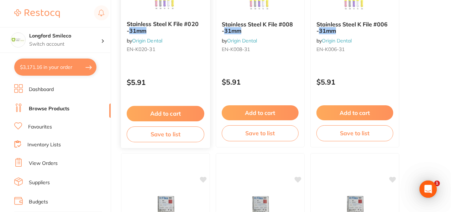
click at [178, 114] on button "Add to cart" at bounding box center [166, 113] width 78 height 15
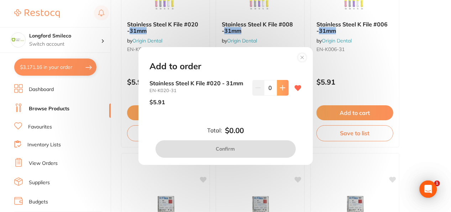
click at [280, 88] on icon at bounding box center [282, 87] width 5 height 5
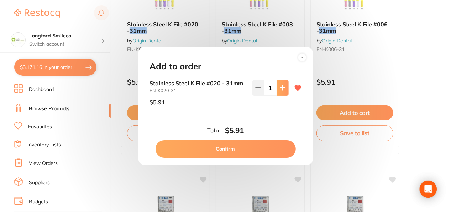
type input "1"
click at [240, 153] on button "Confirm" at bounding box center [226, 148] width 140 height 17
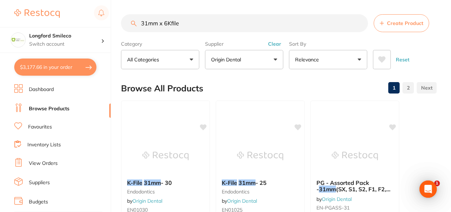
click at [166, 24] on input "31mm x 6Kfile" at bounding box center [244, 23] width 247 height 18
click at [147, 22] on input "31mm x 25Kfile" at bounding box center [244, 23] width 247 height 18
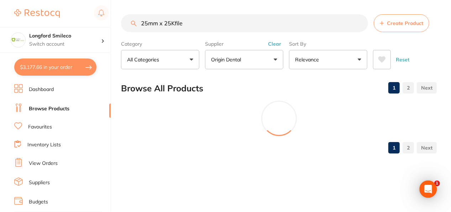
click at [169, 24] on input "25mm x 25Kfile" at bounding box center [244, 23] width 247 height 18
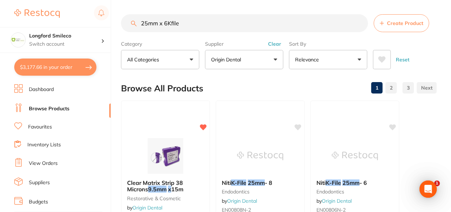
type input "25mm x 6Kfile"
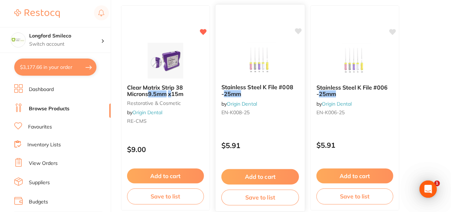
scroll to position [523, 0]
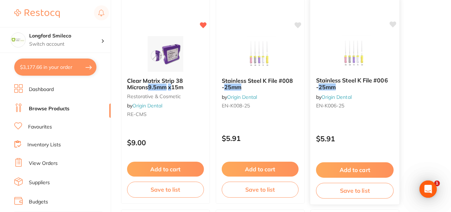
click at [354, 165] on button "Add to cart" at bounding box center [355, 169] width 78 height 15
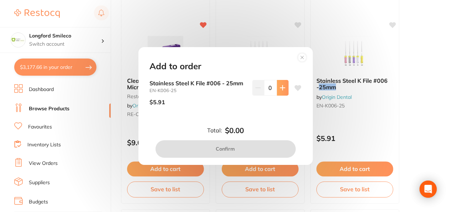
click at [281, 87] on icon at bounding box center [282, 87] width 5 height 5
type input "1"
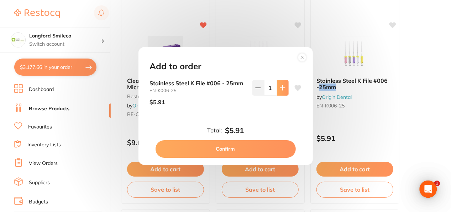
scroll to position [0, 0]
click at [259, 149] on button "Confirm" at bounding box center [226, 148] width 140 height 17
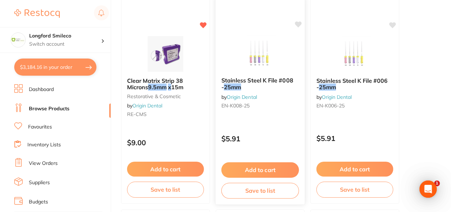
scroll to position [3407, 0]
click at [360, 167] on button "Add to cart" at bounding box center [355, 168] width 77 height 15
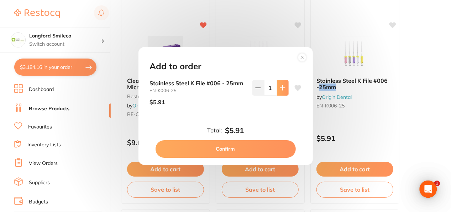
scroll to position [0, 0]
click at [79, 70] on div "Add to order Stainless Steel K File #006 - 25mm EN-K006-25 $5.91 1 Total: $5.91…" at bounding box center [225, 106] width 451 height 212
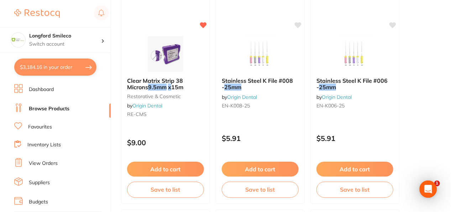
click at [79, 70] on button "$3,184.16 in your order" at bounding box center [55, 66] width 82 height 17
checkbox input "true"
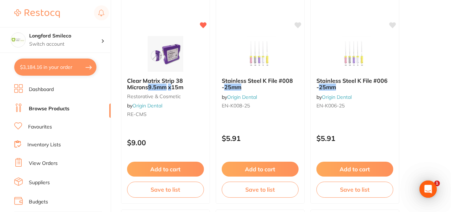
checkbox input "true"
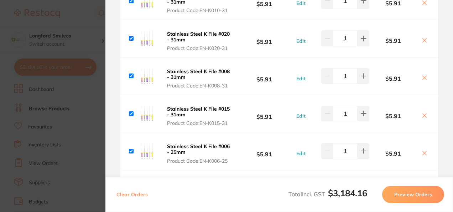
scroll to position [1828, 0]
click at [362, 148] on icon at bounding box center [364, 151] width 6 height 6
type input "2"
click at [87, 105] on section "Update RRP Set your pre negotiated price for this item. Item Agreed RRP (excl. …" at bounding box center [226, 106] width 453 height 212
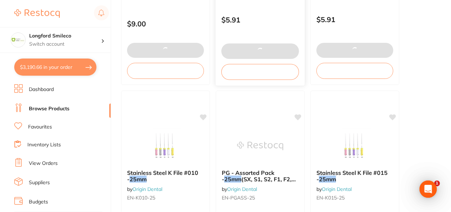
scroll to position [575, 0]
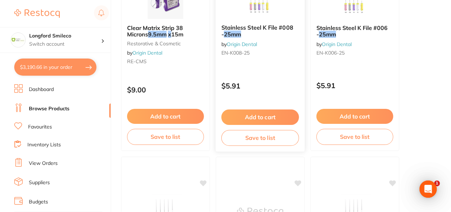
click at [259, 113] on button "Add to cart" at bounding box center [260, 116] width 78 height 15
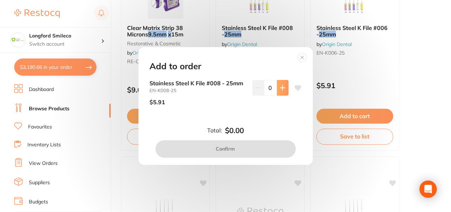
click at [280, 87] on icon at bounding box center [283, 88] width 6 height 6
type input "1"
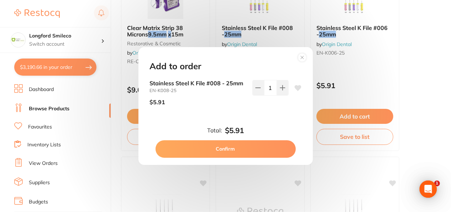
scroll to position [0, 0]
click at [261, 150] on button "Confirm" at bounding box center [226, 148] width 140 height 17
checkbox input "false"
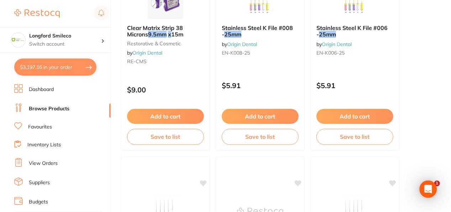
click at [86, 63] on button "$3,197.16 in your order" at bounding box center [55, 66] width 82 height 17
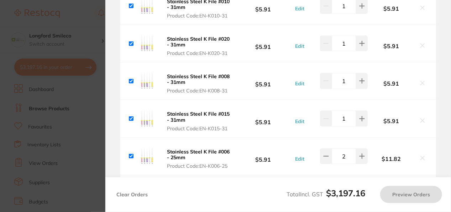
checkbox input "true"
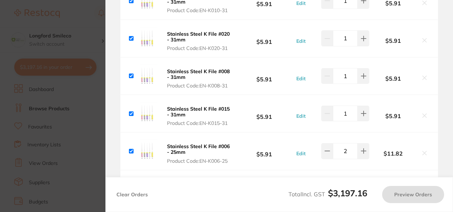
checkbox input "true"
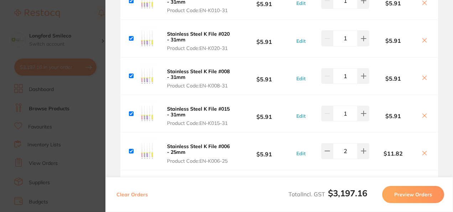
click at [85, 62] on section "Update RRP Set your pre negotiated price for this item. Item Agreed RRP (excl. …" at bounding box center [226, 106] width 453 height 212
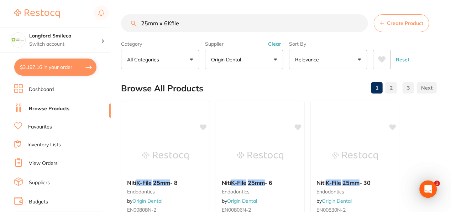
click at [166, 24] on input "25mm x 6Kfile" at bounding box center [244, 23] width 247 height 18
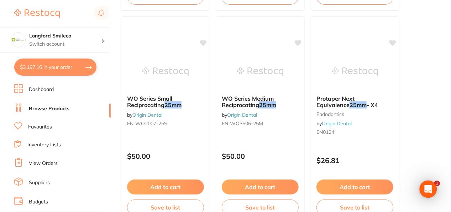
scroll to position [1527, 0]
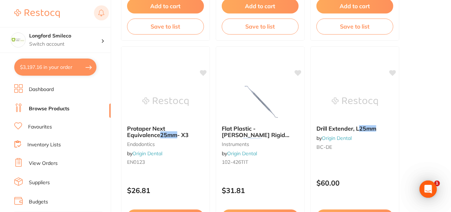
type input "25mm x 30Kfile"
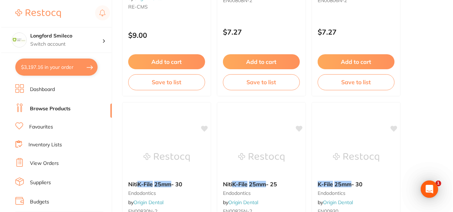
scroll to position [0, 0]
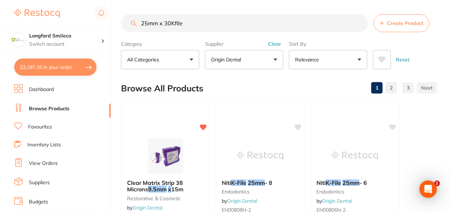
drag, startPoint x: 167, startPoint y: 26, endPoint x: 138, endPoint y: 22, distance: 29.2
click at [138, 22] on input "25mm x 30Kfile" at bounding box center [244, 23] width 247 height 18
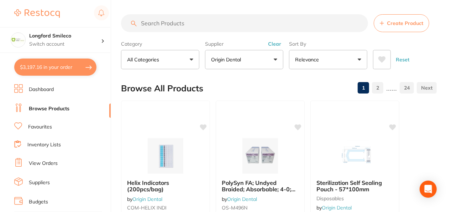
click at [68, 68] on button "$3,197.16 in your order" at bounding box center [55, 66] width 82 height 17
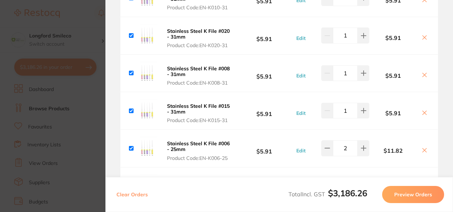
checkbox input "true"
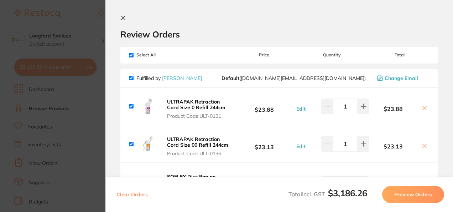
click at [120, 17] on icon at bounding box center [123, 18] width 6 height 6
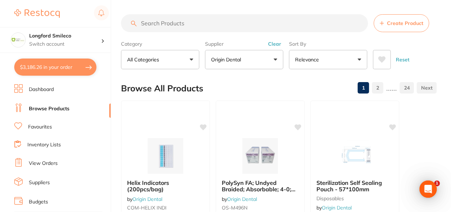
click at [197, 21] on input "search" at bounding box center [244, 23] width 247 height 18
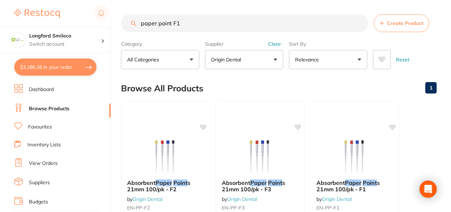
type input "paper point F1"
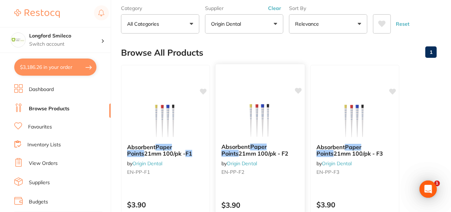
scroll to position [52, 0]
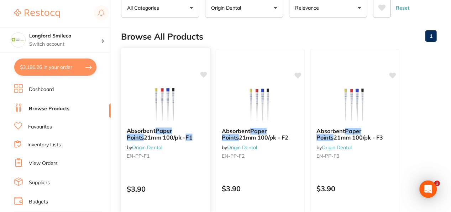
click at [184, 112] on img at bounding box center [165, 103] width 47 height 36
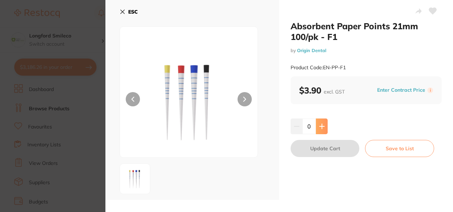
click at [325, 130] on button at bounding box center [322, 126] width 12 height 16
type input "1"
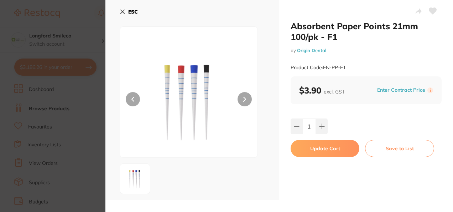
click at [316, 145] on button "Update Cart" at bounding box center [325, 148] width 69 height 17
checkbox input "false"
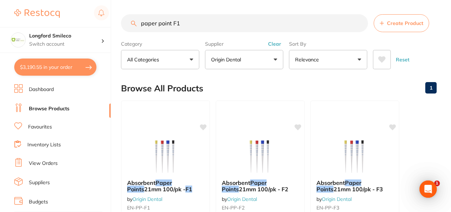
drag, startPoint x: 202, startPoint y: 24, endPoint x: 145, endPoint y: 24, distance: 57.0
click at [145, 24] on input "paper point F1" at bounding box center [244, 23] width 247 height 18
type input "p"
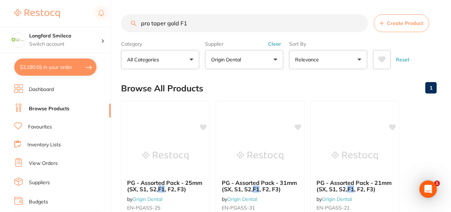
click at [177, 27] on input "pro taper gold F1" at bounding box center [244, 23] width 247 height 18
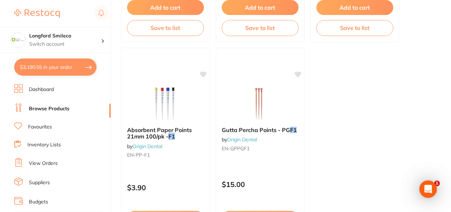
scroll to position [341, 0]
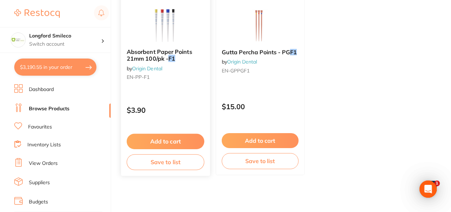
type input "pro taper GOLD F1"
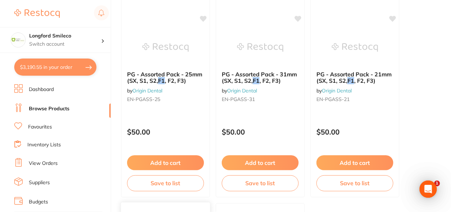
scroll to position [0, 0]
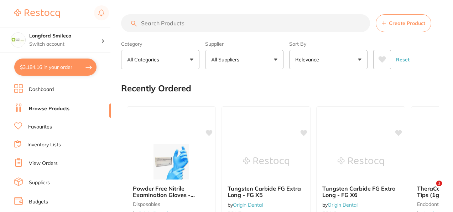
type input "2"
